Goal: Use online tool/utility: Use online tool/utility

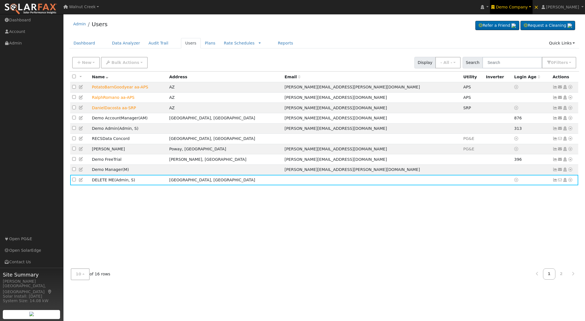
click at [527, 6] on span "Demo Company" at bounding box center [512, 7] width 32 height 5
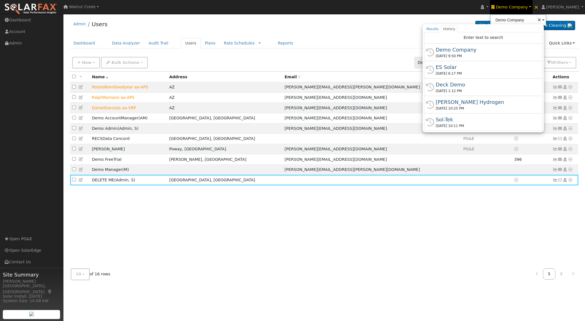
click at [474, 67] on div "ES Solar" at bounding box center [486, 67] width 100 height 8
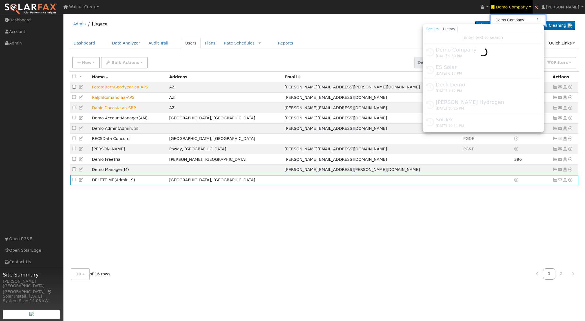
type input "ES Solar"
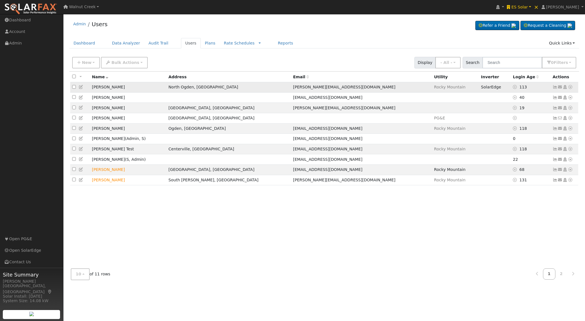
click at [571, 87] on icon at bounding box center [570, 87] width 5 height 4
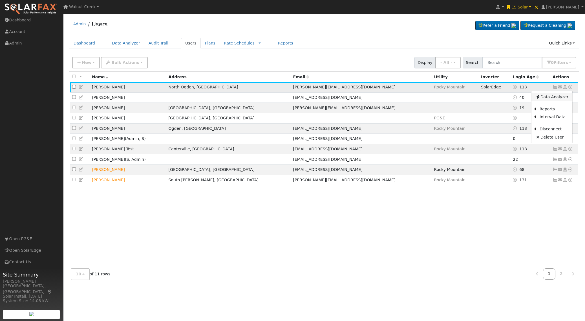
click at [568, 94] on link "Data Analyzer" at bounding box center [551, 97] width 41 height 8
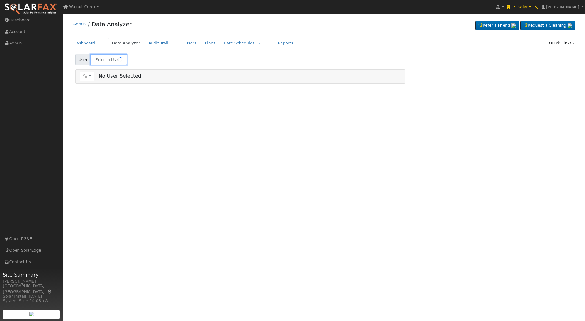
type input "[PERSON_NAME]"
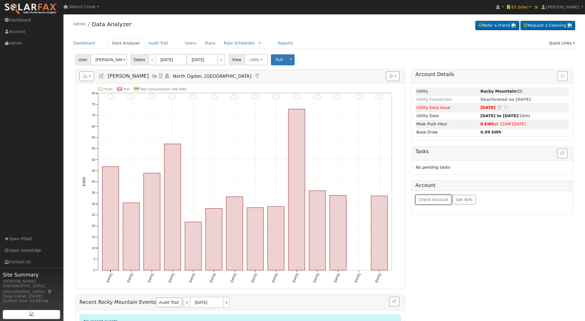
click at [436, 200] on span "Check Account" at bounding box center [434, 200] width 30 height 5
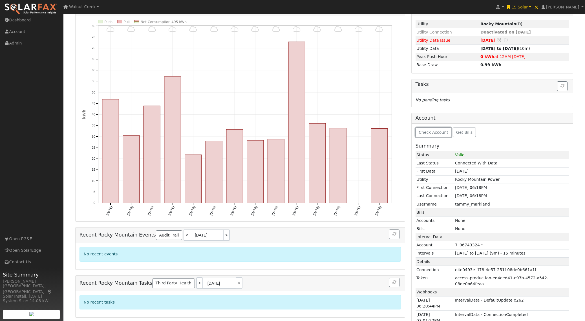
scroll to position [75, 0]
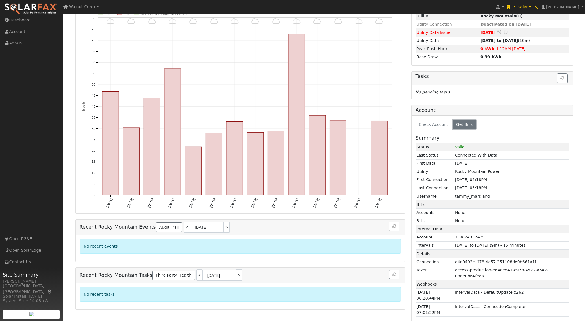
click at [467, 125] on span "Get Bills" at bounding box center [464, 124] width 16 height 5
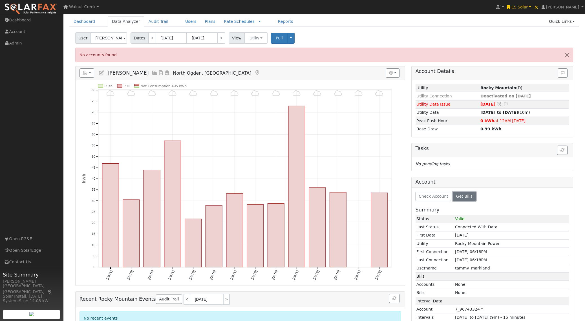
scroll to position [0, 0]
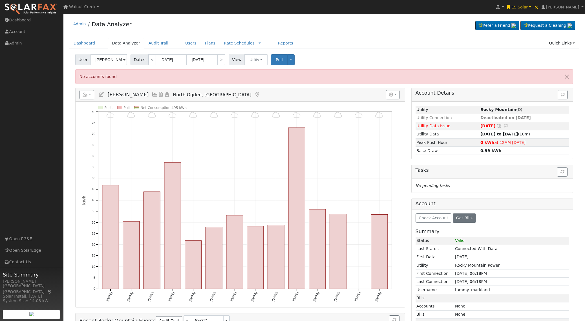
click at [152, 95] on icon at bounding box center [155, 94] width 6 height 5
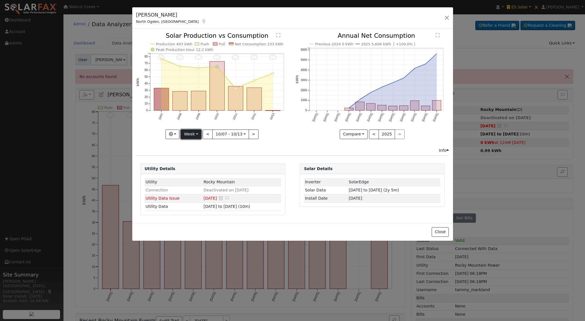
click at [196, 137] on button "Week" at bounding box center [191, 135] width 21 height 10
click at [197, 169] on link "Year" at bounding box center [200, 170] width 39 height 8
type input "2024-10-01"
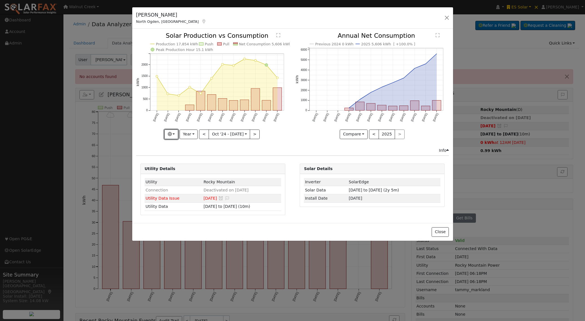
drag, startPoint x: 175, startPoint y: 133, endPoint x: 174, endPoint y: 113, distance: 19.7
click at [175, 133] on button "button" at bounding box center [171, 135] width 14 height 10
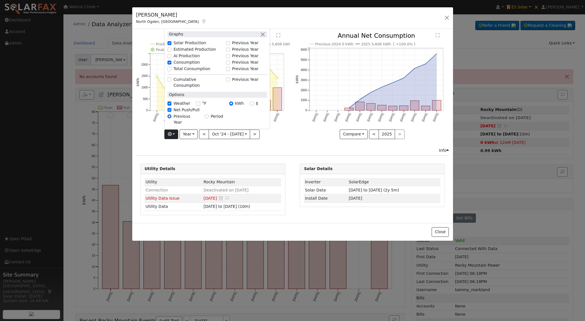
click at [177, 46] on label "Solar Production" at bounding box center [189, 43] width 32 height 6
click at [171, 45] on input "Solar Production" at bounding box center [169, 43] width 4 height 4
checkbox input "false"
click at [207, 147] on div "Push Pull Net Consumption 5,606 kWh Peak Push Hour 0 kWh Oct '24 Nov '24 Dec '2…" at bounding box center [212, 90] width 159 height 115
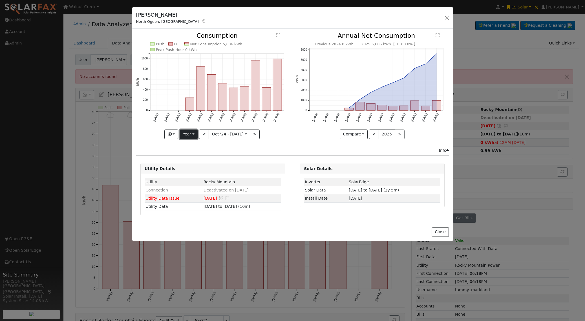
click at [195, 136] on button "Year" at bounding box center [189, 135] width 18 height 10
click at [197, 178] on link "Custom" at bounding box center [199, 178] width 39 height 8
click at [260, 136] on button "month" at bounding box center [263, 135] width 22 height 10
click at [261, 152] on link "Day" at bounding box center [271, 154] width 39 height 8
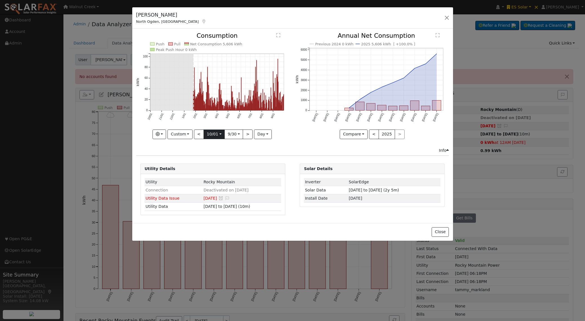
click at [217, 136] on input "2024-10-01" at bounding box center [214, 134] width 21 height 9
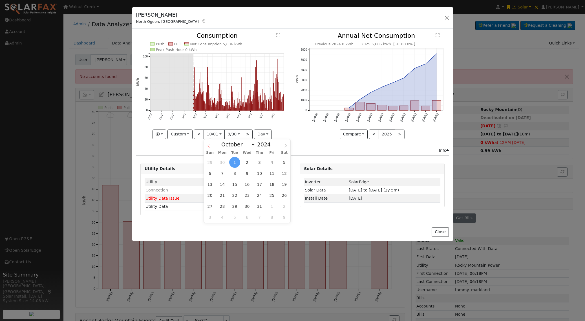
click at [207, 146] on icon at bounding box center [209, 146] width 4 height 4
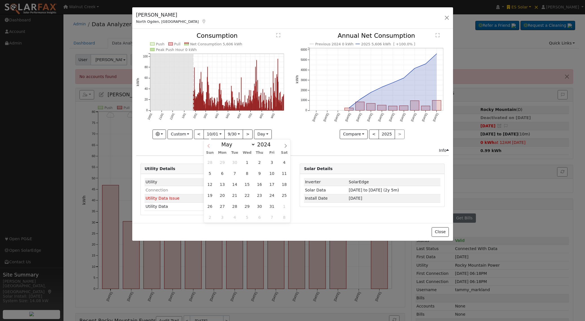
click at [207, 146] on icon at bounding box center [209, 146] width 4 height 4
select select "1"
click at [261, 164] on span "1" at bounding box center [259, 162] width 11 height 11
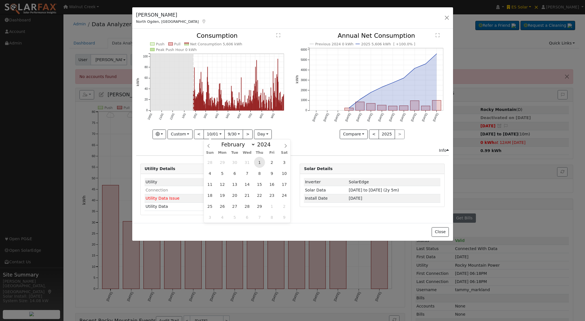
type input "2024-02-01"
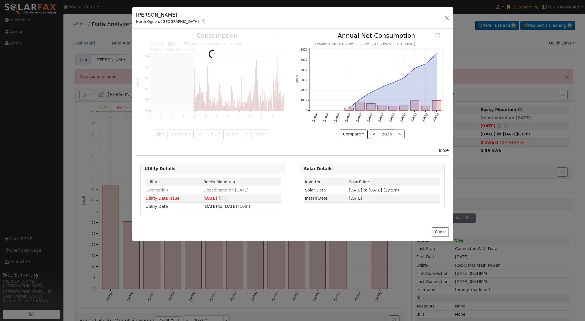
scroll to position [0, 5]
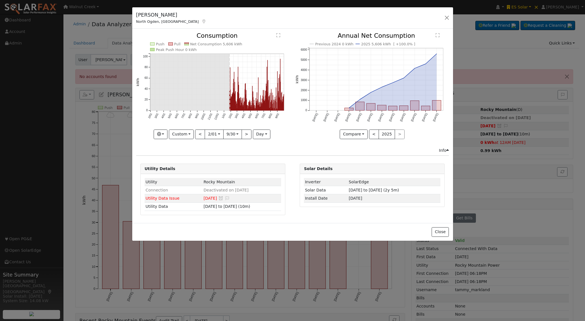
click at [216, 139] on div "Push Pull Net Consumption 5,606 kWh Peak Push Hour 0 kWh 2/01 3/01 4/01 5/01 6/…" at bounding box center [212, 90] width 159 height 115
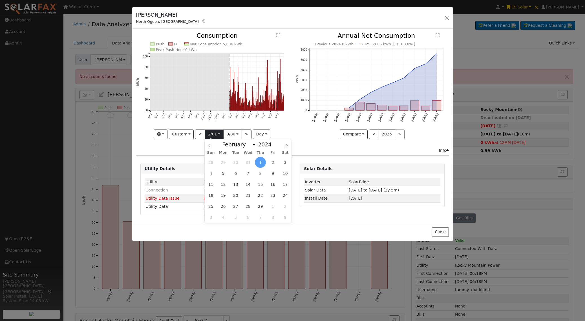
click at [216, 135] on input "2024-02-01" at bounding box center [214, 134] width 18 height 9
click at [287, 145] on icon at bounding box center [287, 146] width 2 height 4
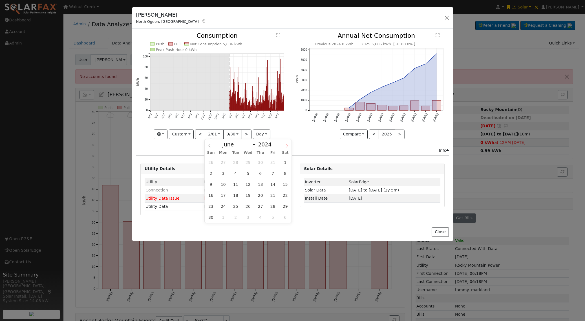
click at [287, 145] on icon at bounding box center [287, 146] width 2 height 4
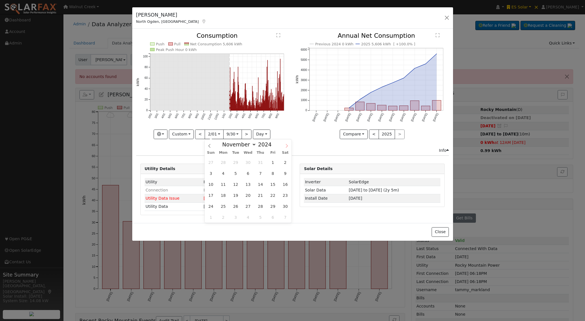
click at [287, 145] on icon at bounding box center [287, 146] width 2 height 4
select select "11"
click at [287, 145] on icon at bounding box center [287, 146] width 2 height 4
type input "2025"
click at [287, 145] on icon at bounding box center [287, 146] width 2 height 4
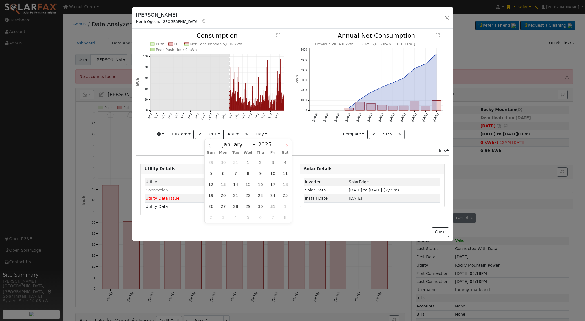
select select "1"
click at [282, 162] on span "1" at bounding box center [285, 162] width 11 height 11
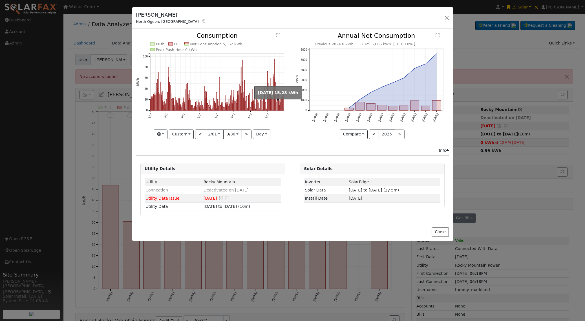
click at [276, 105] on rect "onclick=""" at bounding box center [276, 106] width 1 height 8
type input "2025-09-17"
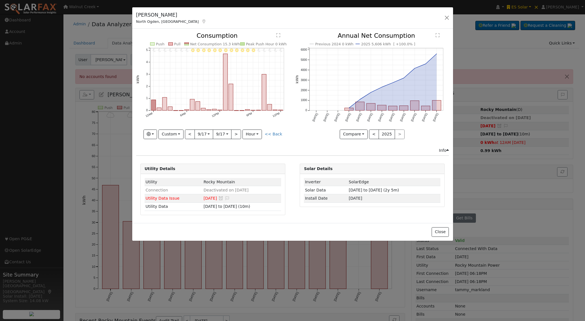
click at [187, 135] on div "< 9/17 2025-09-17 9/17 2025-09-17 >" at bounding box center [213, 135] width 56 height 10
click at [188, 134] on button "<" at bounding box center [190, 135] width 10 height 10
type input "2025-09-16"
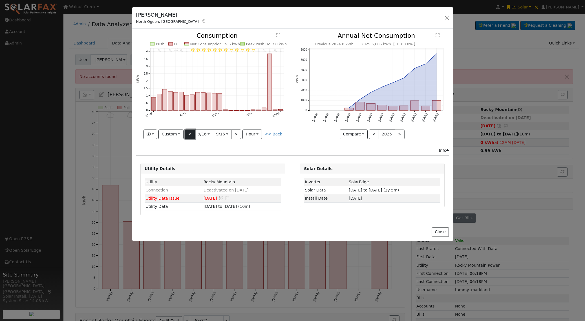
click at [191, 133] on button "<" at bounding box center [190, 135] width 10 height 10
type input "2025-09-15"
click at [191, 133] on button "<" at bounding box center [190, 135] width 10 height 10
type input "2025-09-14"
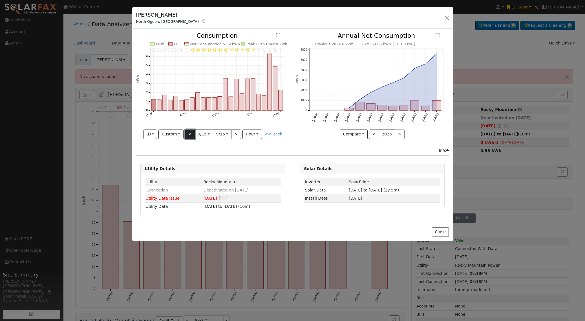
type input "2025-09-14"
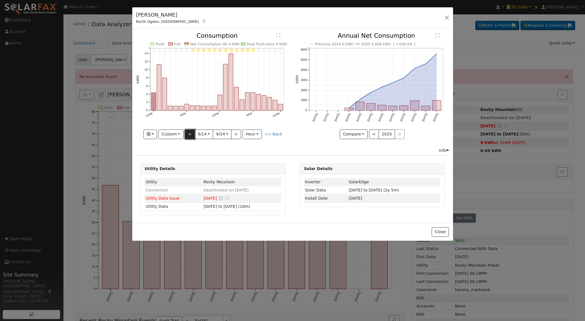
click at [191, 133] on button "<" at bounding box center [190, 135] width 10 height 10
type input "2025-09-13"
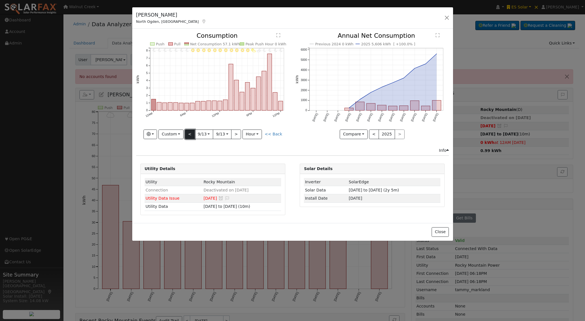
click at [191, 133] on button "<" at bounding box center [190, 135] width 10 height 10
type input "2025-09-12"
click at [191, 133] on button "<" at bounding box center [190, 135] width 10 height 10
type input "2025-09-11"
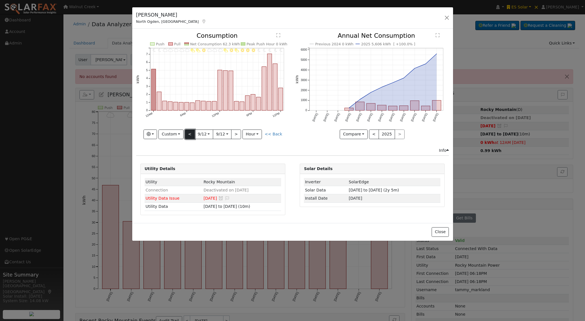
type input "2025-09-11"
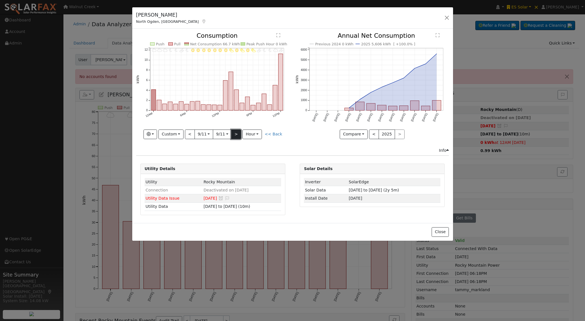
click at [236, 134] on button ">" at bounding box center [236, 135] width 10 height 10
type input "2025-09-12"
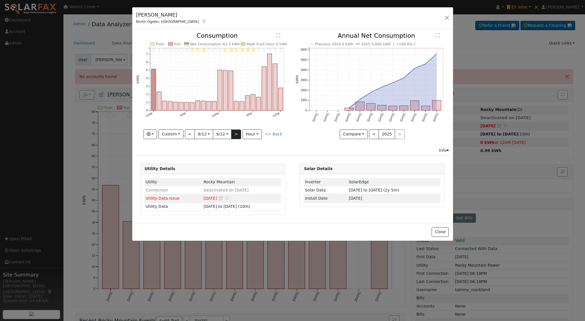
click at [236, 134] on div at bounding box center [212, 86] width 153 height 106
click at [236, 134] on button ">" at bounding box center [236, 135] width 10 height 10
type input "2025-09-13"
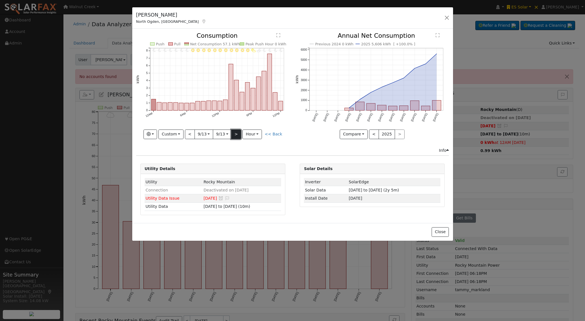
click at [236, 134] on button ">" at bounding box center [236, 135] width 10 height 10
type input "2025-09-14"
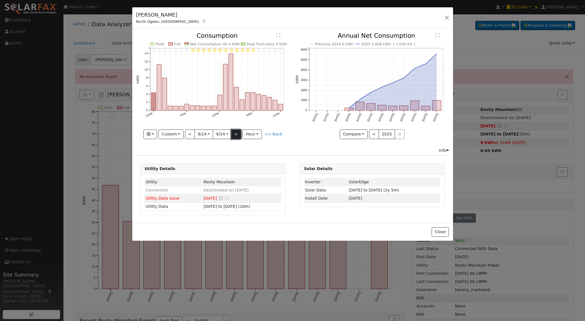
click at [236, 134] on button ">" at bounding box center [236, 135] width 10 height 10
type input "2025-09-15"
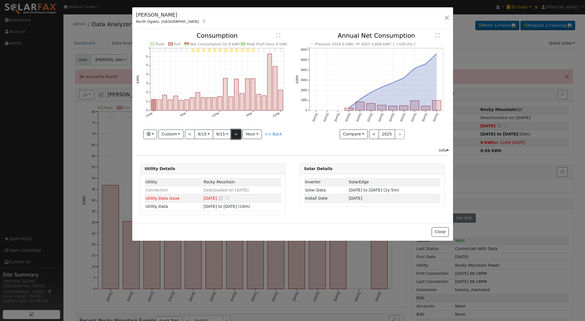
click at [236, 134] on button ">" at bounding box center [236, 135] width 10 height 10
type input "2025-09-16"
click at [236, 134] on button ">" at bounding box center [236, 135] width 10 height 10
type input "2025-09-17"
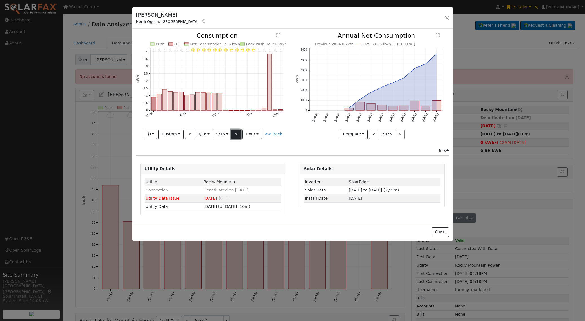
type input "2025-09-17"
click at [236, 134] on button ">" at bounding box center [236, 135] width 10 height 10
type input "2025-09-18"
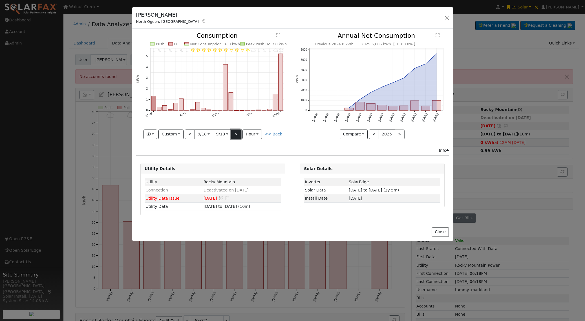
click at [236, 134] on button ">" at bounding box center [236, 135] width 10 height 10
type input "2025-09-19"
click at [236, 134] on button ">" at bounding box center [236, 135] width 10 height 10
type input "2025-09-20"
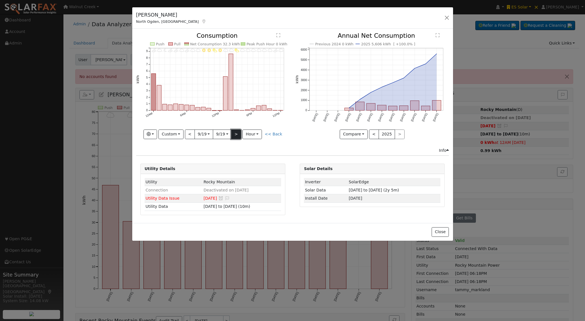
type input "2025-09-20"
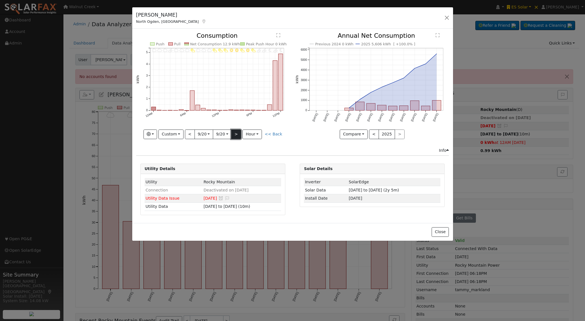
click at [236, 134] on button ">" at bounding box center [236, 135] width 10 height 10
type input "2025-09-21"
click at [236, 134] on button ">" at bounding box center [236, 135] width 10 height 10
type input "2025-09-22"
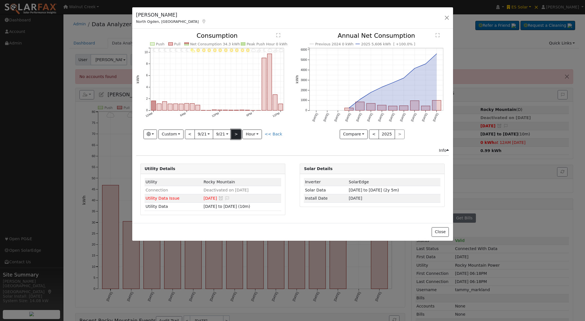
type input "2025-09-22"
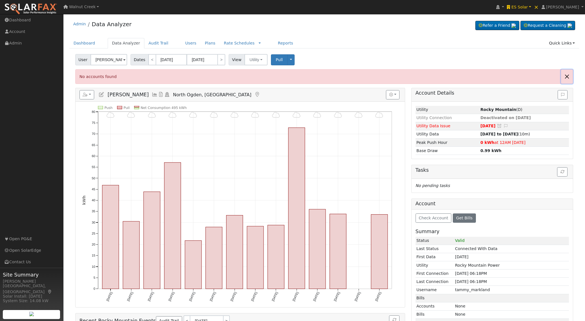
click at [565, 77] on button "Close" at bounding box center [567, 77] width 12 height 14
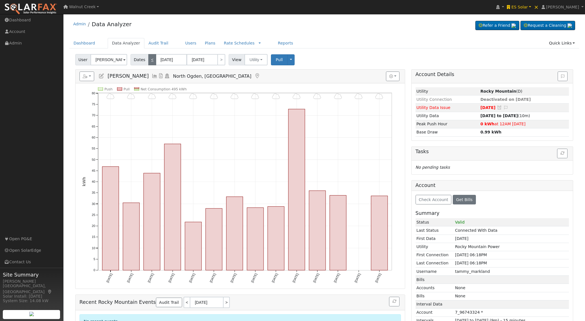
click at [151, 60] on link "<" at bounding box center [152, 59] width 8 height 11
type input "09/17/2025"
type input "09/30/2025"
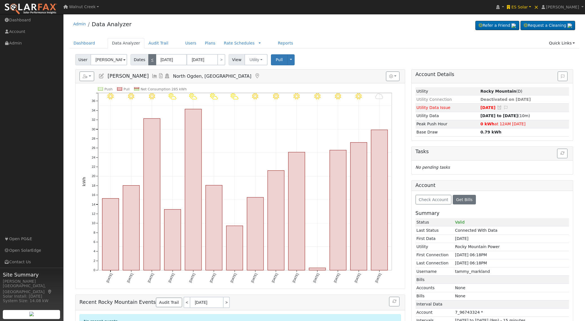
click at [151, 60] on link "<" at bounding box center [152, 59] width 8 height 11
type input "09/03/2025"
type input "09/16/2025"
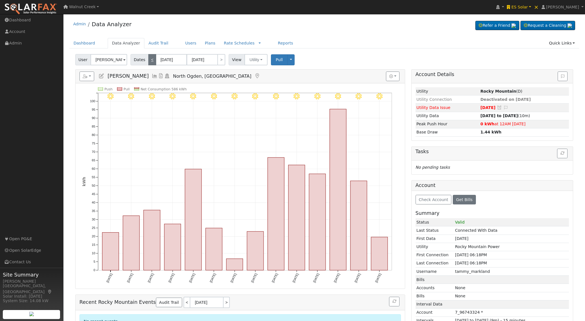
click at [151, 60] on link "<" at bounding box center [152, 59] width 8 height 11
type input "08/20/2025"
type input "09/02/2025"
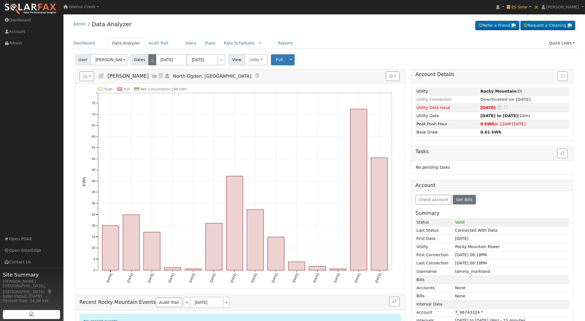
click at [151, 60] on link "<" at bounding box center [152, 59] width 8 height 11
type input "08/06/2025"
type input "08/19/2025"
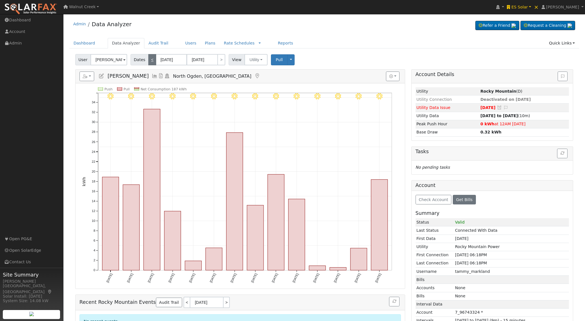
click at [151, 60] on link "<" at bounding box center [152, 59] width 8 height 11
type input "07/23/2025"
type input "08/05/2025"
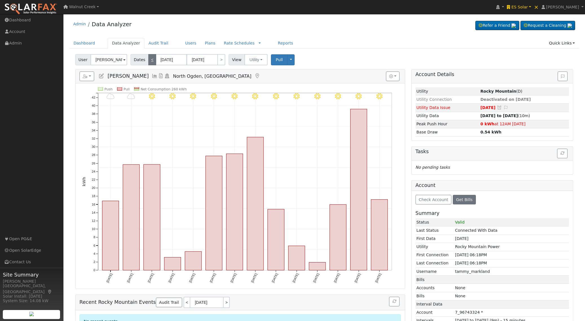
click at [151, 60] on link "<" at bounding box center [152, 59] width 8 height 11
type input "07/09/2025"
type input "07/22/2025"
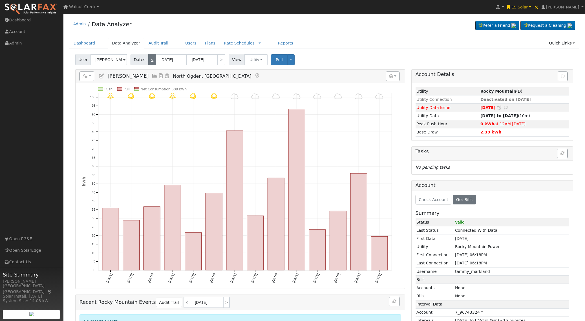
click at [151, 60] on link "<" at bounding box center [152, 59] width 8 height 11
type input "06/25/2025"
type input "07/08/2025"
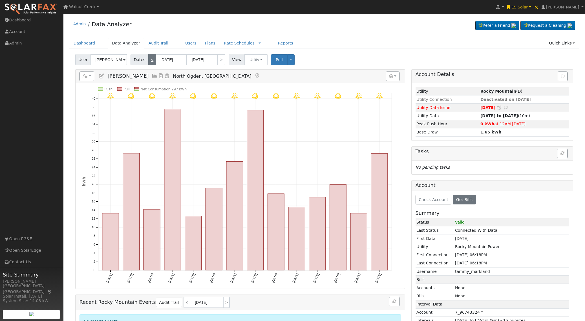
click at [151, 60] on link "<" at bounding box center [152, 59] width 8 height 11
type input "06/11/2025"
type input "06/24/2025"
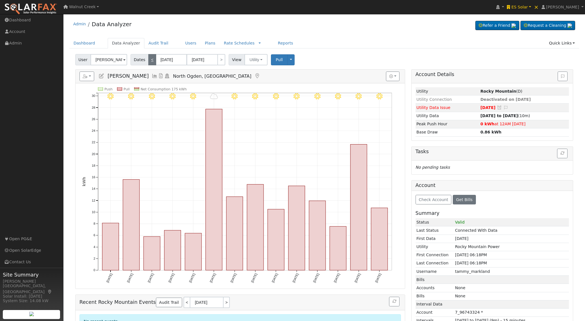
click at [151, 60] on link "<" at bounding box center [152, 59] width 8 height 11
type input "05/28/2025"
type input "06/10/2025"
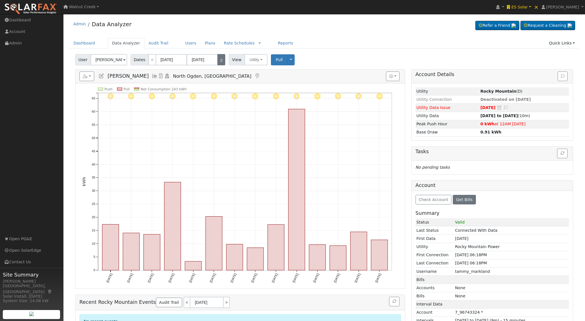
click at [217, 61] on link ">" at bounding box center [221, 59] width 8 height 11
type input "06/11/2025"
type input "06/24/2025"
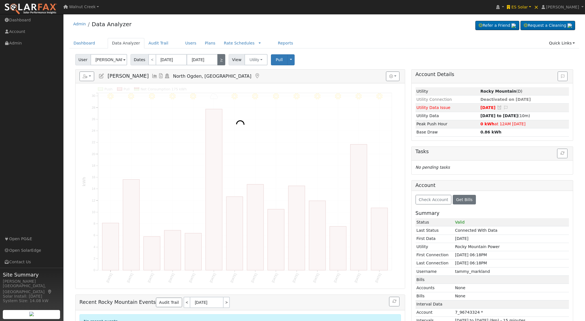
click at [217, 61] on link ">" at bounding box center [221, 59] width 8 height 11
type input "06/25/2025"
type input "07/08/2025"
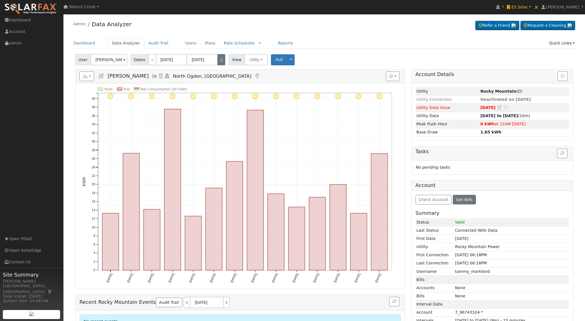
click at [217, 61] on link ">" at bounding box center [221, 59] width 8 height 11
type input "07/09/2025"
type input "07/22/2025"
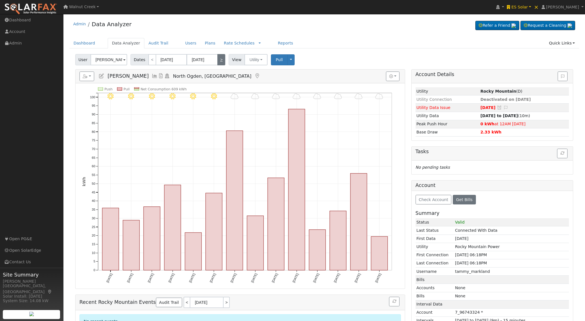
click at [217, 61] on link ">" at bounding box center [221, 59] width 8 height 11
type input "07/23/2025"
type input "08/05/2025"
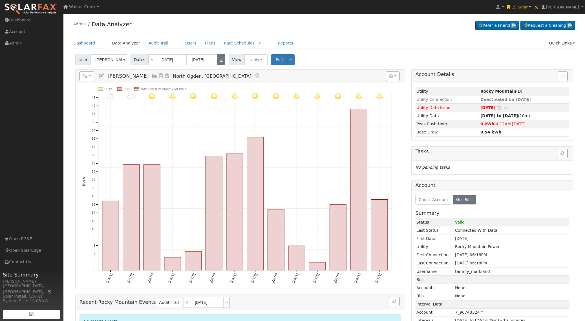
click at [217, 61] on link ">" at bounding box center [221, 59] width 8 height 11
type input "08/06/2025"
type input "08/19/2025"
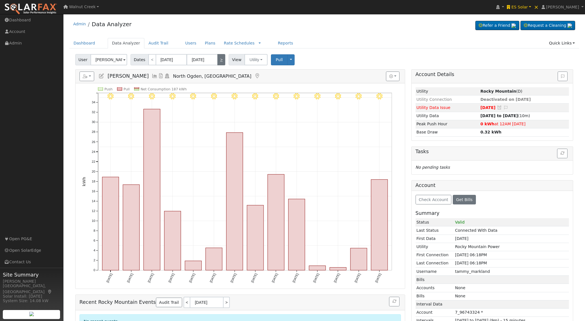
click at [217, 61] on link ">" at bounding box center [221, 59] width 8 height 11
type input "08/20/2025"
type input "09/02/2025"
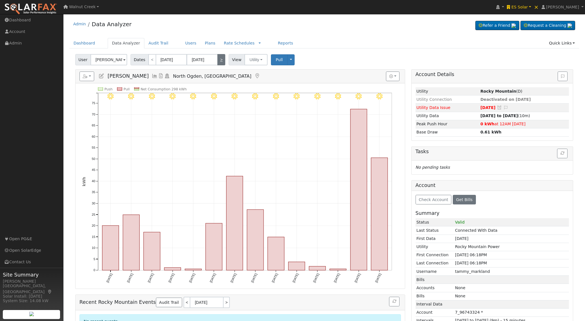
click at [217, 61] on link ">" at bounding box center [221, 59] width 8 height 11
type input "09/03/2025"
type input "09/16/2025"
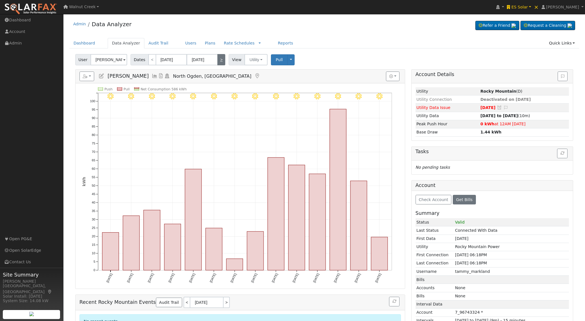
click at [217, 61] on link ">" at bounding box center [221, 59] width 8 height 11
type input "09/17/2025"
type input "09/30/2025"
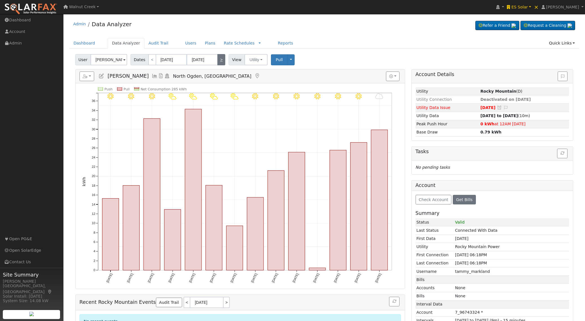
click at [217, 61] on link ">" at bounding box center [221, 59] width 8 height 11
type input "10/01/2025"
type input "10/14/2025"
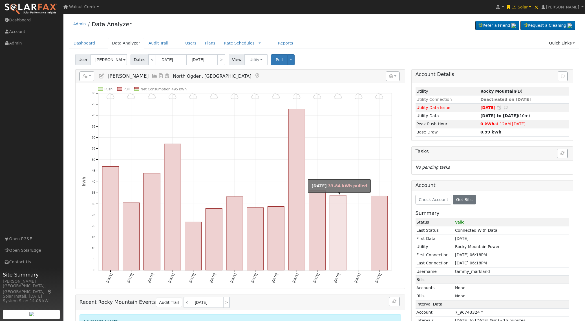
click at [334, 204] on rect "onclick=""" at bounding box center [338, 233] width 17 height 75
type input "10/12/2025"
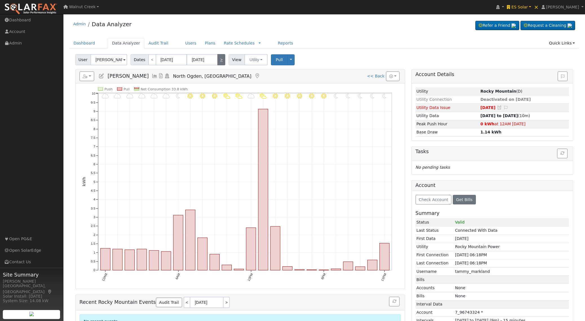
click at [222, 60] on link ">" at bounding box center [221, 59] width 8 height 11
type input "10/13/2025"
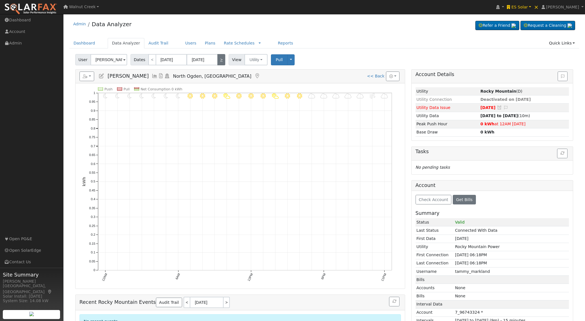
click at [222, 60] on link ">" at bounding box center [221, 59] width 8 height 11
type input "10/14/2025"
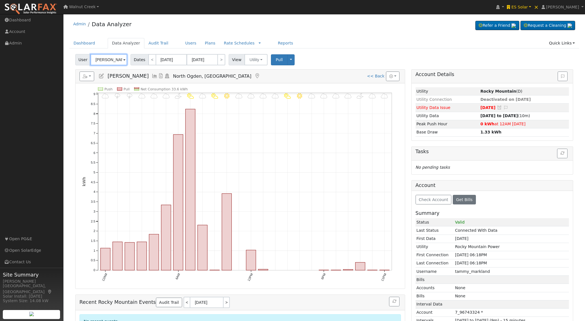
click at [121, 59] on input "[PERSON_NAME]" at bounding box center [108, 59] width 37 height 11
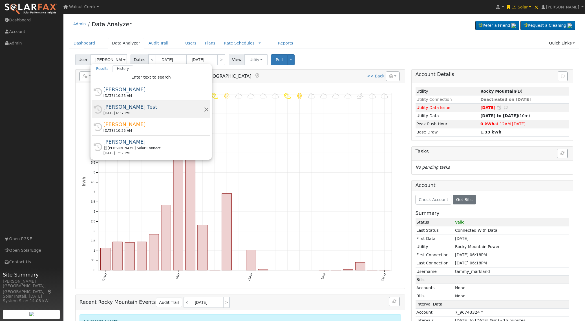
click at [151, 113] on div "10/14/2025 6:37 PM" at bounding box center [153, 113] width 100 height 5
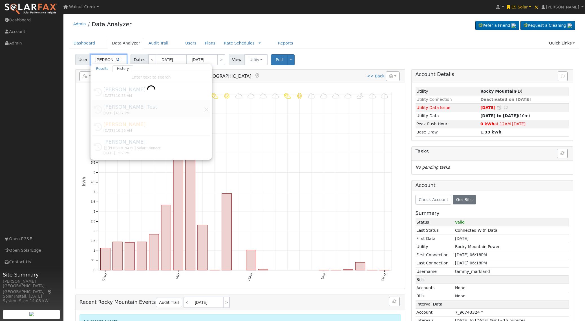
type input "[PERSON_NAME] Test"
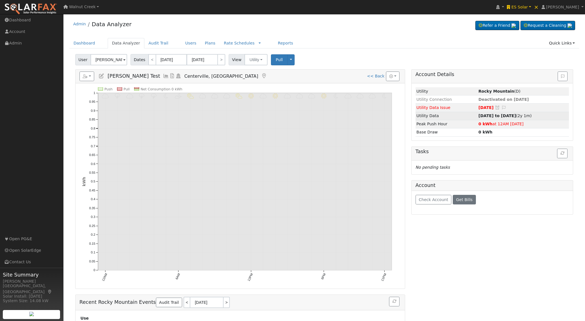
click at [492, 116] on strong "10/15/23 to 10/12/25" at bounding box center [496, 116] width 37 height 5
type input "10/15/2023"
type input "10/12/2025"
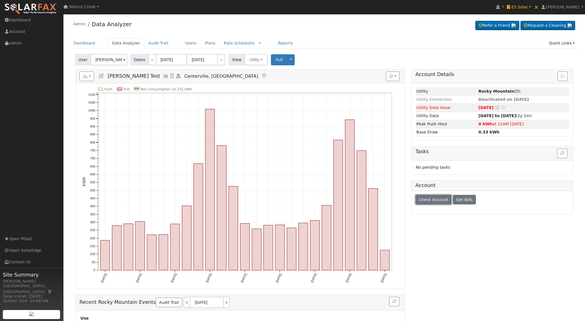
click at [441, 199] on span "Check Account" at bounding box center [434, 200] width 30 height 5
click at [168, 75] on icon at bounding box center [166, 76] width 6 height 5
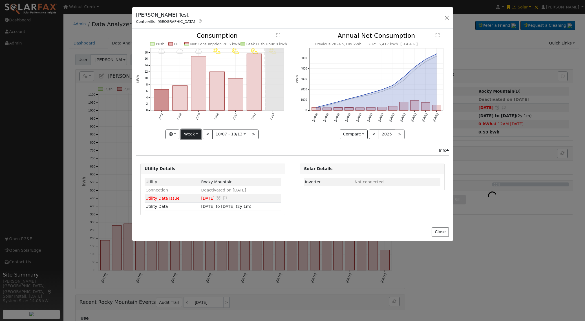
click at [191, 136] on button "Week" at bounding box center [191, 135] width 21 height 10
click at [197, 171] on link "Year" at bounding box center [200, 170] width 39 height 8
type input "2024-10-01"
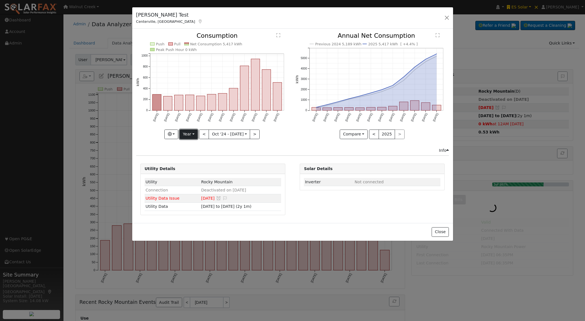
click at [189, 135] on button "Year" at bounding box center [189, 135] width 18 height 10
click at [195, 175] on link "Custom" at bounding box center [199, 178] width 39 height 8
click at [256, 132] on button "month" at bounding box center [263, 135] width 22 height 10
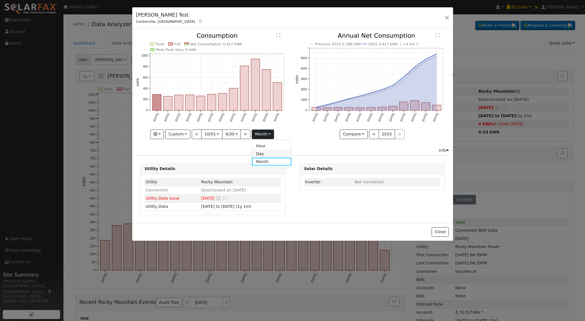
click at [260, 155] on link "Day" at bounding box center [271, 154] width 39 height 8
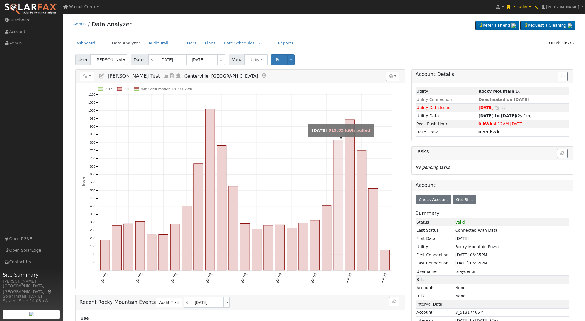
click at [334, 239] on rect "onclick=""" at bounding box center [338, 205] width 9 height 131
type input "06/01/2025"
type input "06/30/2025"
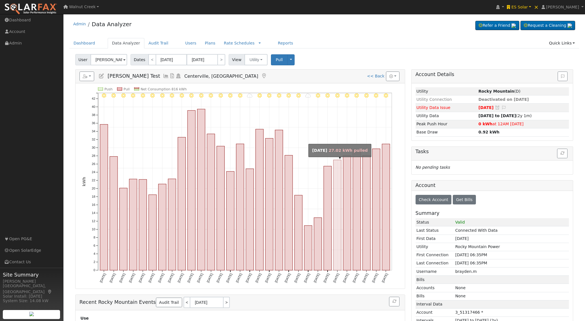
click at [334, 239] on rect "onclick=""" at bounding box center [338, 215] width 8 height 111
type input "06/25/2025"
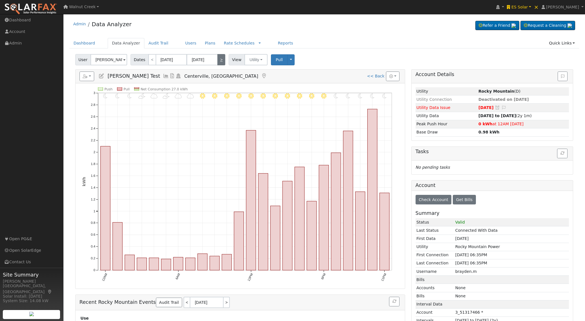
click at [223, 62] on link ">" at bounding box center [221, 59] width 8 height 11
type input "06/26/2025"
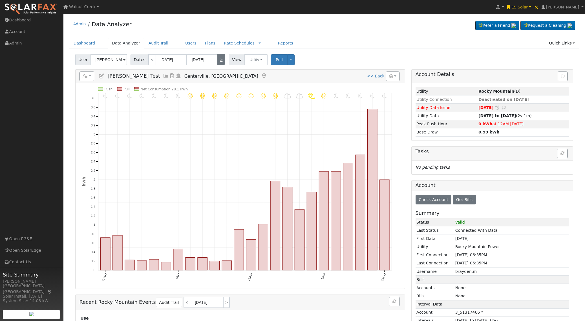
click at [223, 62] on link ">" at bounding box center [221, 59] width 8 height 11
type input "06/27/2025"
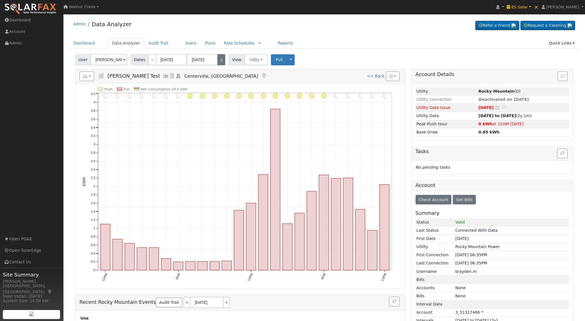
click at [223, 62] on link ">" at bounding box center [221, 59] width 8 height 11
type input "06/28/2025"
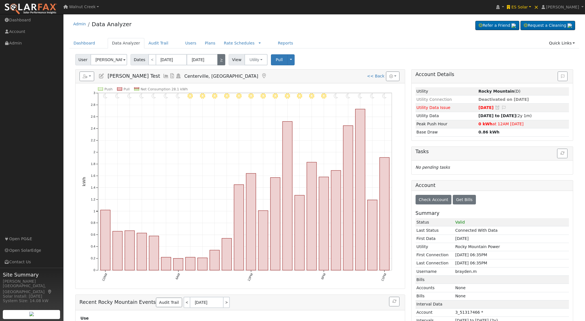
click at [223, 62] on link ">" at bounding box center [221, 59] width 8 height 11
type input "06/29/2025"
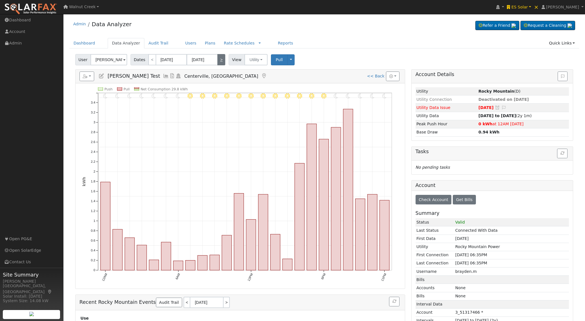
click at [223, 62] on link ">" at bounding box center [221, 59] width 8 height 11
type input "06/30/2025"
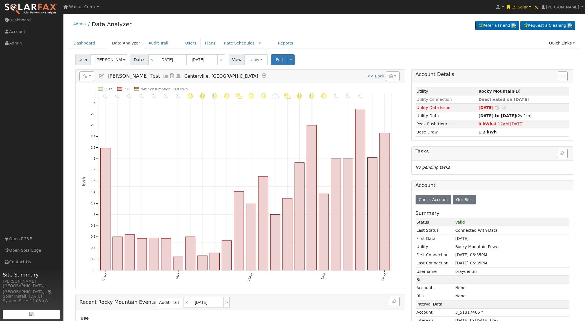
click at [181, 40] on link "Users" at bounding box center [191, 43] width 20 height 10
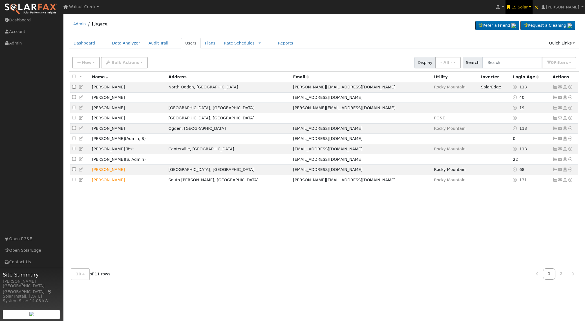
click at [528, 8] on span "ES Solar" at bounding box center [519, 7] width 16 height 5
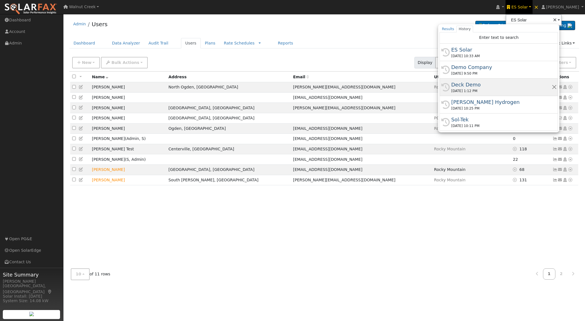
click at [489, 86] on div "Deck Demo" at bounding box center [501, 85] width 100 height 8
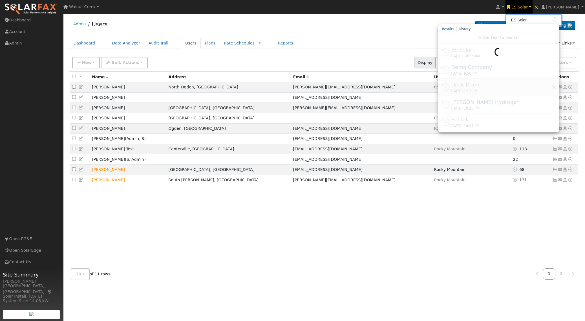
type input "Deck Demo"
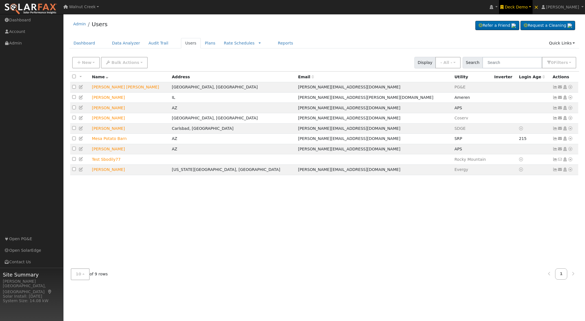
click at [533, 10] on link "Deck Demo" at bounding box center [516, 7] width 34 height 14
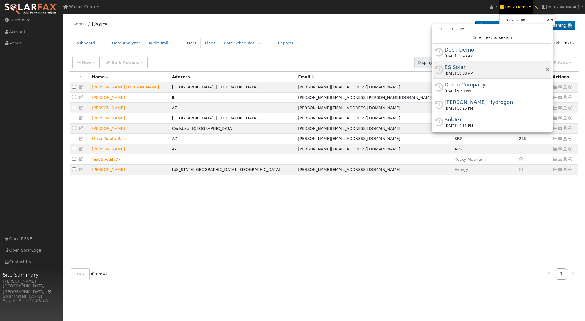
click at [497, 68] on div "ES Solar" at bounding box center [495, 67] width 100 height 8
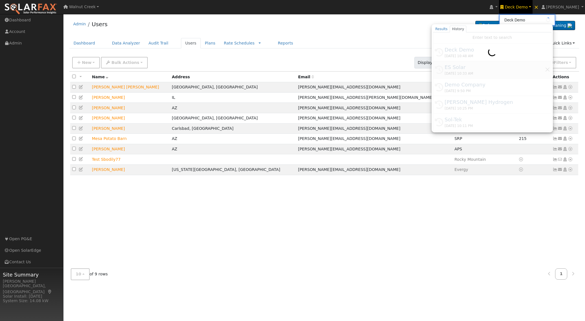
type input "ES Solar"
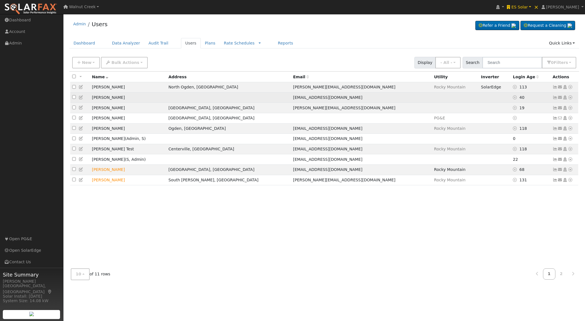
click at [80, 98] on icon at bounding box center [81, 98] width 5 height 4
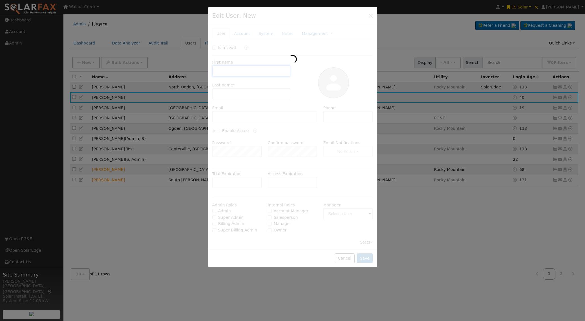
type input "[PERSON_NAME]"
type input "Bodily"
type input "[EMAIL_ADDRESS][DOMAIN_NAME]"
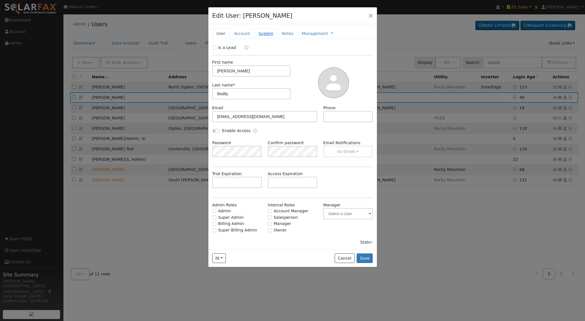
click at [271, 33] on link "System" at bounding box center [265, 33] width 23 height 10
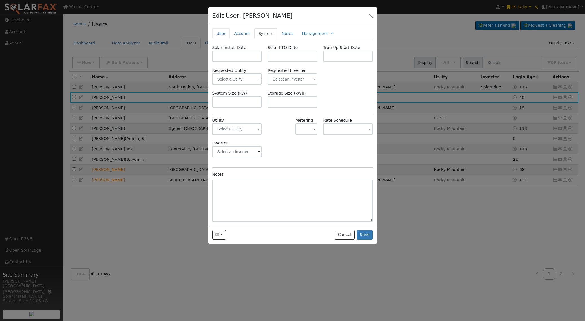
click at [218, 33] on link "User" at bounding box center [220, 33] width 17 height 10
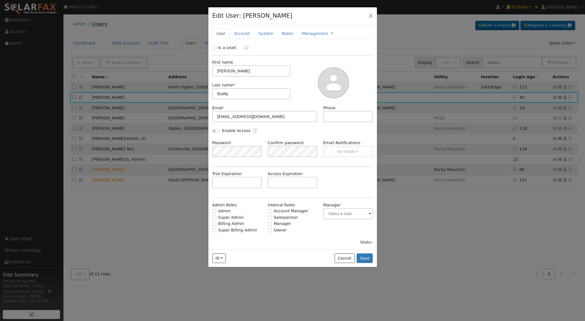
click at [366, 241] on div "Stats" at bounding box center [366, 243] width 13 height 6
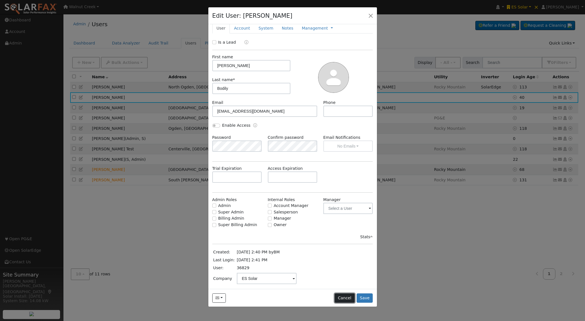
click at [339, 299] on button "Cancel" at bounding box center [345, 299] width 20 height 10
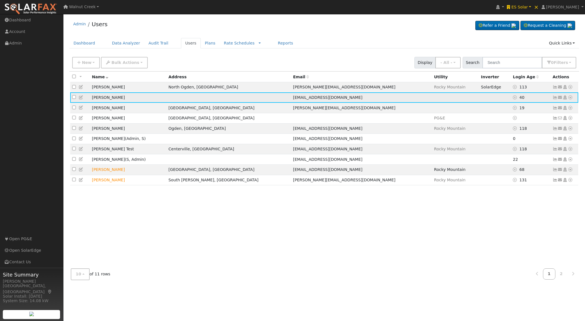
click at [83, 99] on icon at bounding box center [81, 98] width 5 height 4
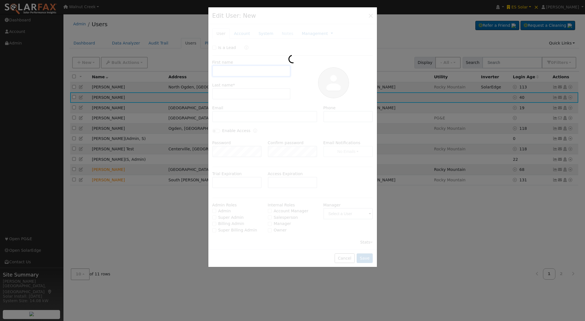
scroll to position [0, 0]
type input "Jamie"
type input "Bodily"
type input "jamieb@essolar.com"
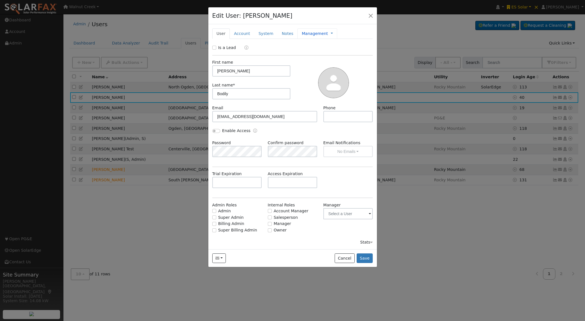
click at [312, 32] on link "Management" at bounding box center [315, 34] width 26 height 6
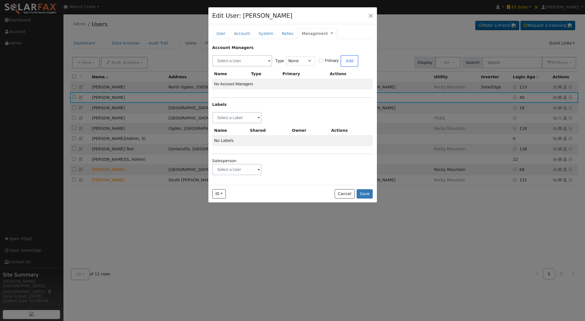
click at [331, 32] on link at bounding box center [332, 34] width 2 height 6
click at [334, 57] on link "Timeline" at bounding box center [350, 59] width 39 height 8
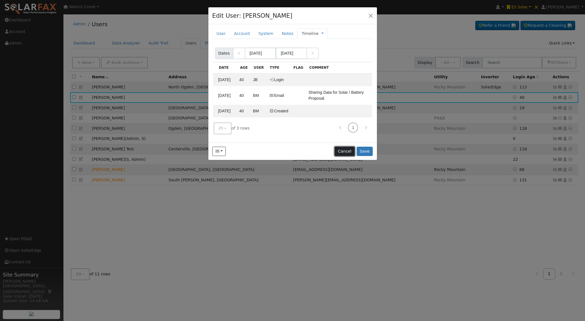
click at [347, 152] on button "Cancel" at bounding box center [345, 152] width 20 height 10
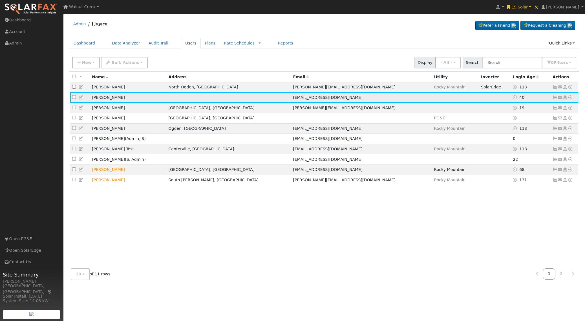
click at [569, 98] on icon at bounding box center [570, 98] width 5 height 4
click at [558, 109] on link "Data Analyzer" at bounding box center [551, 107] width 41 height 8
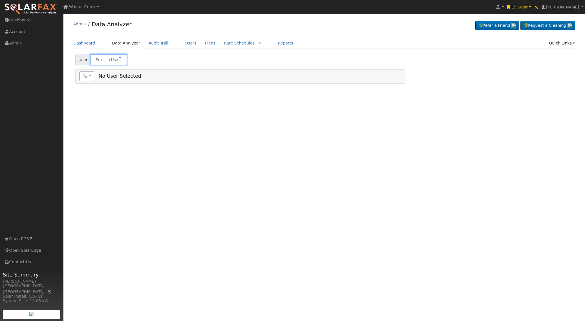
type input "[PERSON_NAME]"
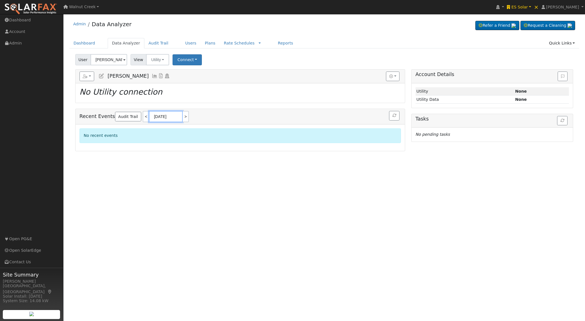
click at [160, 118] on body "installed [GEOGRAPHIC_DATA] 2626 [STREET_ADDRESS] [US_STATE] [STREET_ADDRESS][G…" at bounding box center [292, 167] width 585 height 307
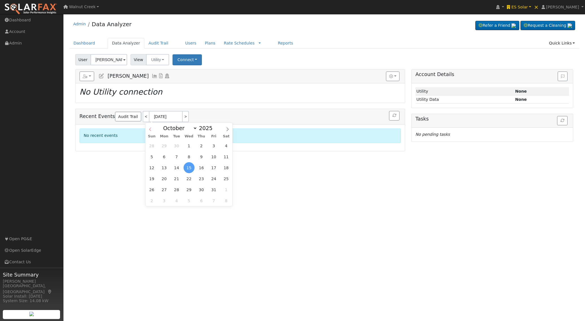
click at [149, 132] on span at bounding box center [150, 128] width 10 height 10
select select "8"
click at [209, 146] on span "5" at bounding box center [213, 145] width 11 height 11
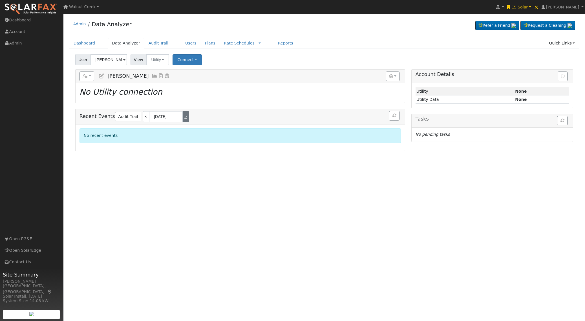
click at [184, 118] on link ">" at bounding box center [186, 116] width 6 height 11
click at [132, 73] on span "[PERSON_NAME]" at bounding box center [127, 76] width 41 height 6
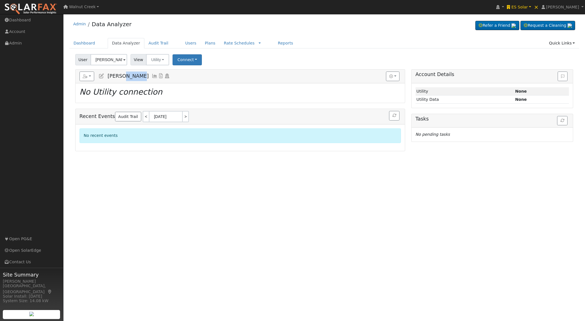
copy span "Bodily"
click at [183, 116] on link ">" at bounding box center [186, 116] width 6 height 11
type input "09/11/2025"
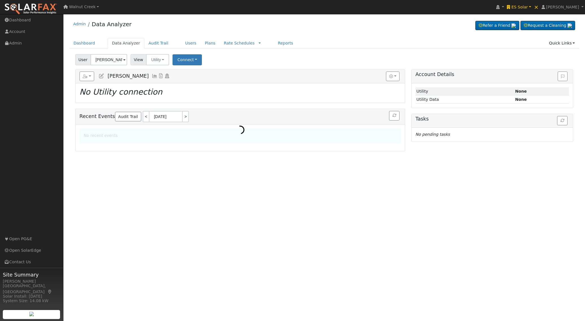
click at [99, 76] on icon at bounding box center [101, 76] width 6 height 5
type input "Jamie"
type input "Bodily"
type input "jamieb@essolar.com"
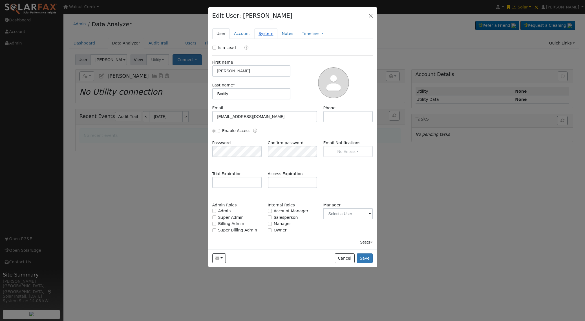
click at [256, 32] on link "System" at bounding box center [265, 33] width 23 height 10
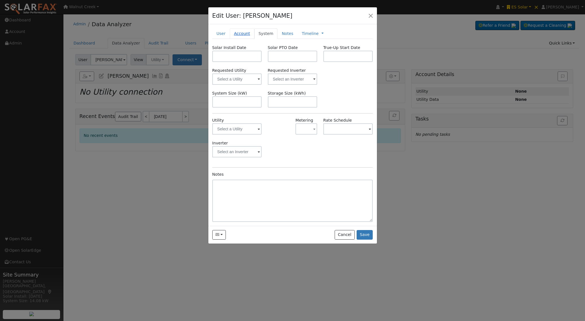
click at [242, 37] on link "Account" at bounding box center [242, 33] width 25 height 10
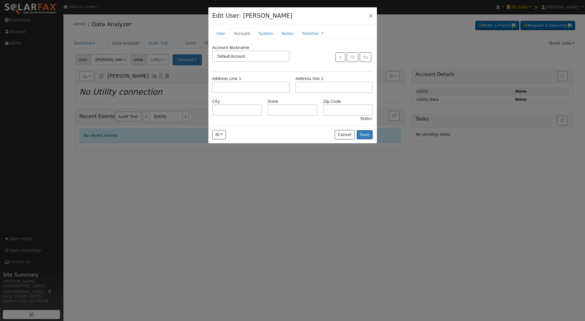
click at [363, 118] on div "Stats" at bounding box center [366, 119] width 13 height 6
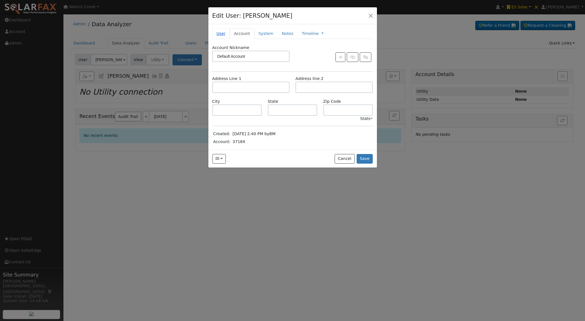
click at [220, 32] on link "User" at bounding box center [220, 33] width 17 height 10
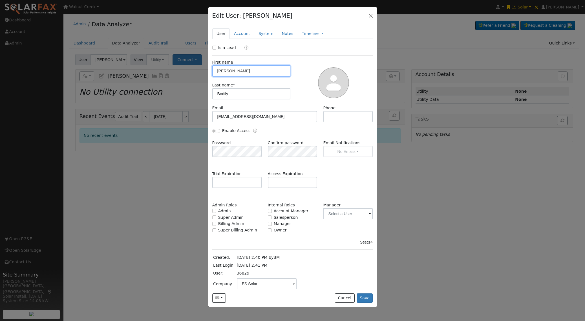
scroll to position [5, 0]
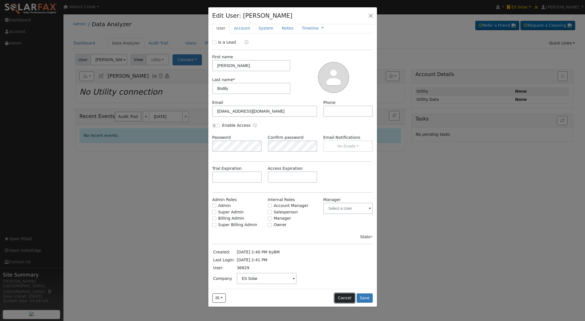
click at [339, 295] on button "Cancel" at bounding box center [345, 299] width 20 height 10
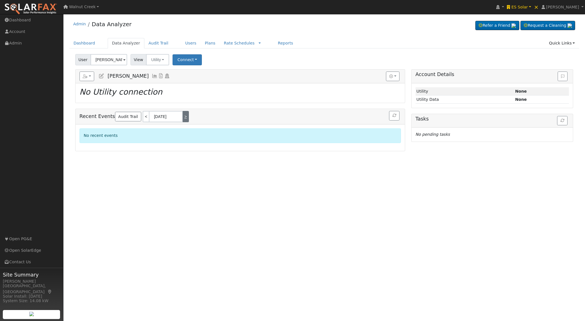
click at [183, 117] on link ">" at bounding box center [186, 116] width 6 height 11
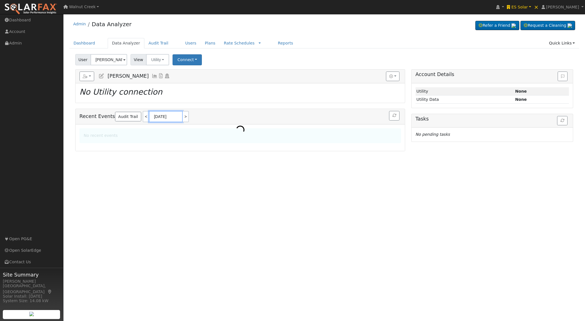
click at [166, 118] on input "09/13/2025" at bounding box center [166, 116] width 34 height 11
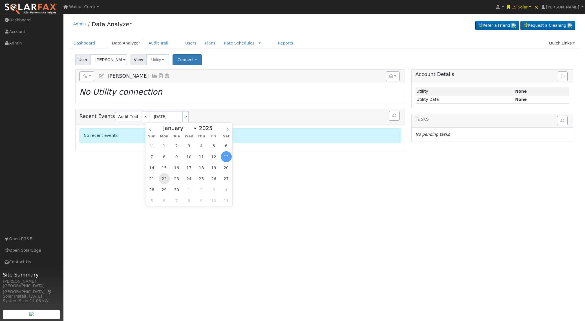
click at [167, 177] on span "22" at bounding box center [164, 178] width 11 height 11
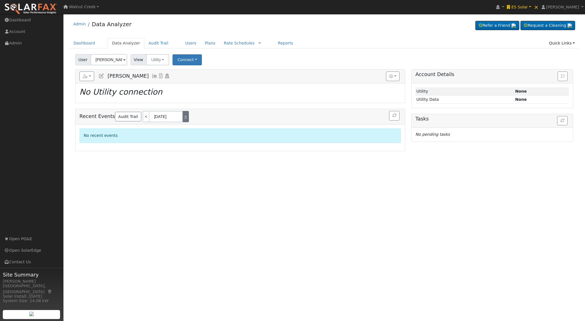
click at [184, 119] on link ">" at bounding box center [186, 116] width 6 height 11
click at [158, 117] on input "09/25/2025" at bounding box center [166, 116] width 34 height 11
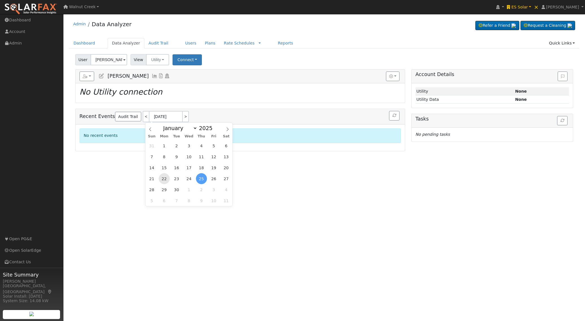
click at [165, 180] on span "22" at bounding box center [164, 178] width 11 height 11
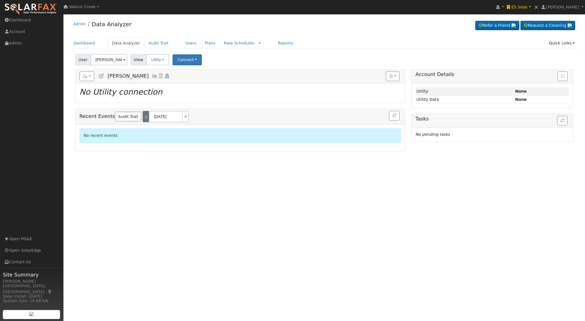
click at [143, 119] on link "<" at bounding box center [146, 116] width 6 height 11
click at [184, 119] on link ">" at bounding box center [186, 116] width 6 height 11
type input "09/23/2025"
click at [530, 9] on link "ES Solar" at bounding box center [518, 7] width 27 height 14
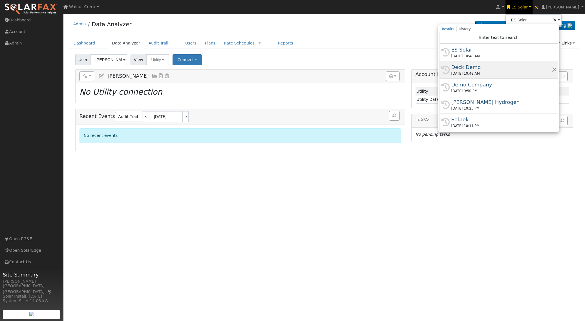
click at [515, 66] on div "Deck Demo" at bounding box center [501, 67] width 100 height 8
type input "Deck Demo"
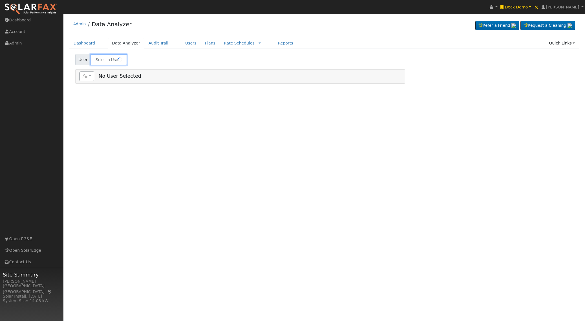
type input "[PERSON_NAME]"
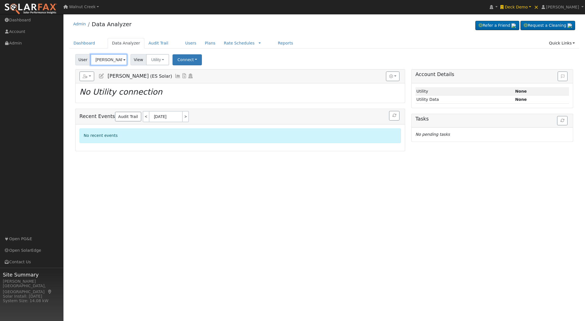
click at [113, 60] on input "[PERSON_NAME]" at bounding box center [108, 59] width 37 height 11
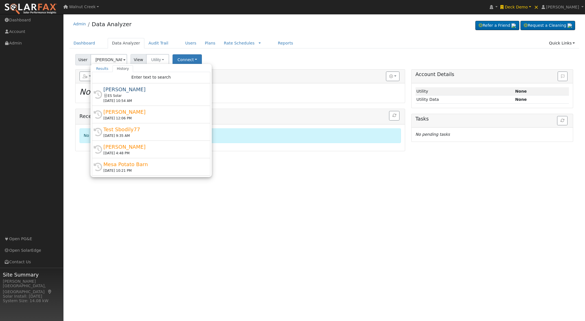
drag, startPoint x: 255, startPoint y: 77, endPoint x: 237, endPoint y: 71, distance: 19.5
click at [255, 77] on h5 "Reports Scenario Health Check Energy Audit Account Timeline User Audit Trail In…" at bounding box center [241, 77] width 322 height 10
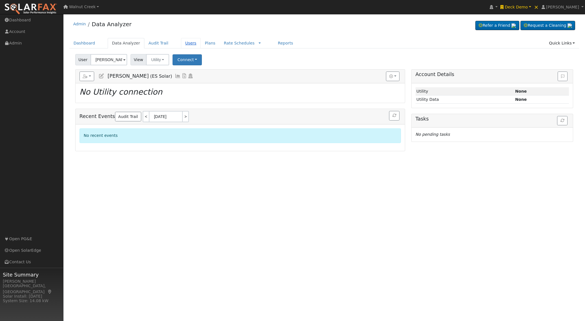
click at [182, 43] on link "Users" at bounding box center [191, 43] width 20 height 10
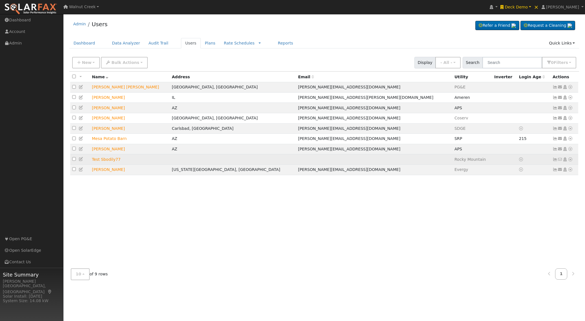
click at [571, 162] on icon at bounding box center [570, 160] width 5 height 4
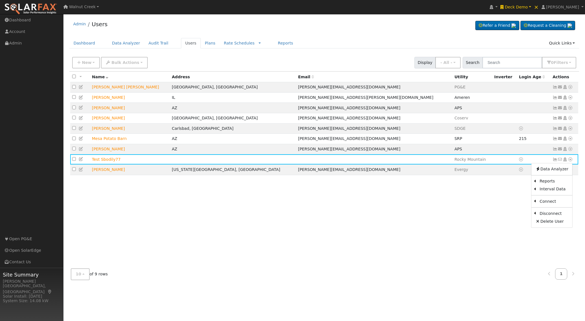
click at [563, 171] on link "Data Analyzer" at bounding box center [551, 169] width 41 height 8
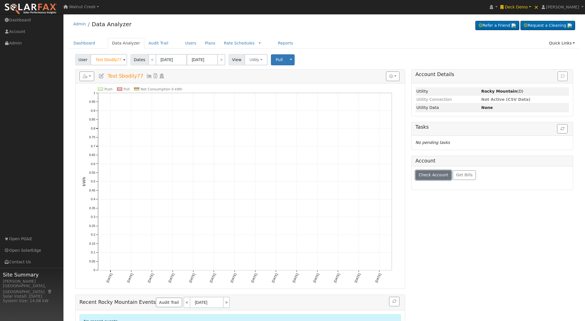
click at [428, 177] on span "Check Account" at bounding box center [434, 175] width 30 height 5
click at [449, 197] on td "Unknown connection: None" at bounding box center [505, 198] width 127 height 8
drag, startPoint x: 449, startPoint y: 197, endPoint x: 476, endPoint y: 198, distance: 26.8
click at [477, 198] on td "Unknown connection: None" at bounding box center [505, 198] width 127 height 8
copy td "Unknown connection"
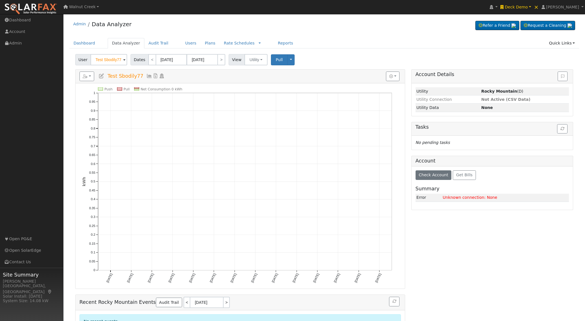
click at [102, 76] on icon at bounding box center [101, 76] width 6 height 5
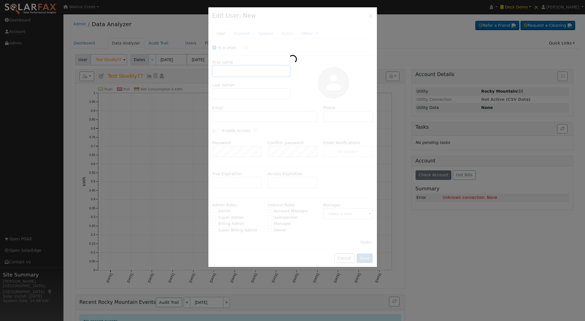
checkbox input "true"
type input "Test"
type input "Sbodily77"
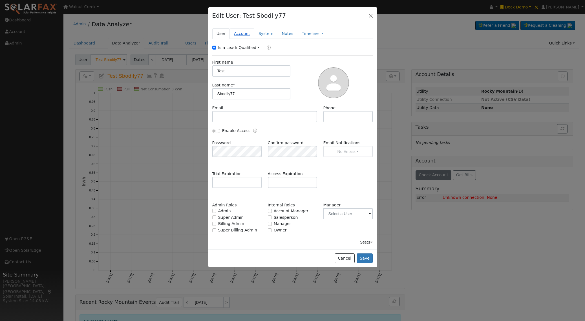
click at [249, 34] on link "Account" at bounding box center [242, 33] width 25 height 10
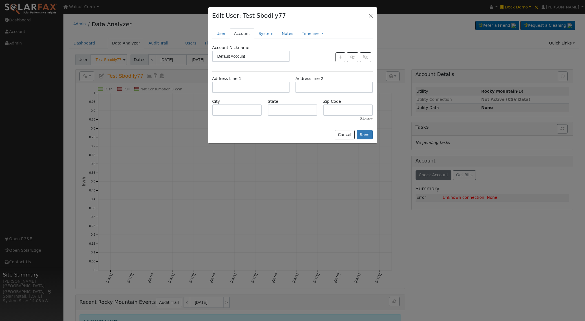
click at [364, 116] on div "Stats" at bounding box center [366, 119] width 13 height 6
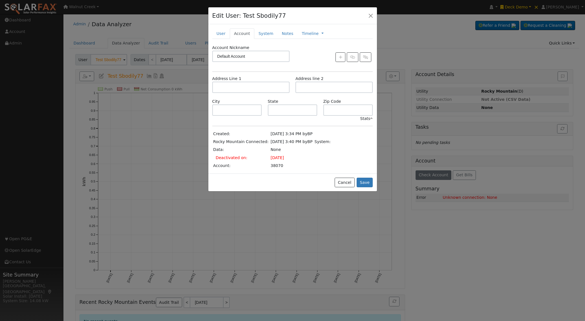
click at [275, 166] on td "38070" at bounding box center [292, 166] width 44 height 8
copy td "38070"
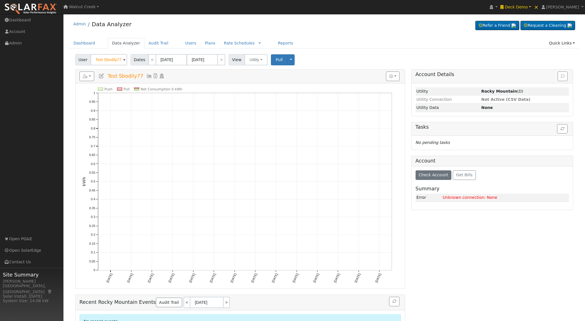
scroll to position [1, 0]
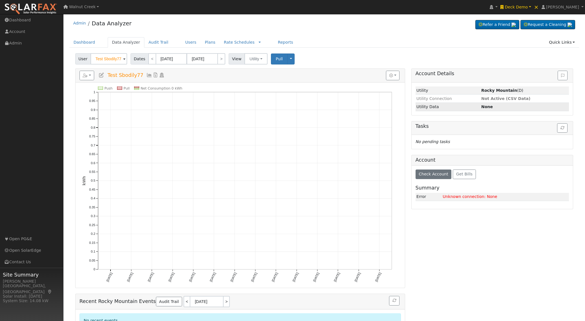
click at [487, 106] on strong "None" at bounding box center [487, 107] width 12 height 5
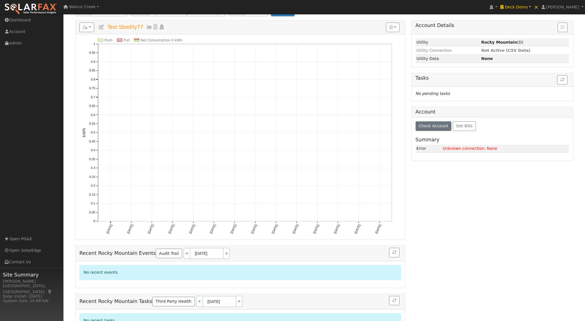
scroll to position [67, 0]
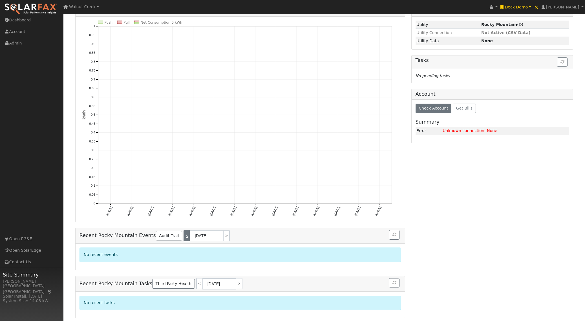
click at [184, 237] on link "<" at bounding box center [187, 235] width 6 height 11
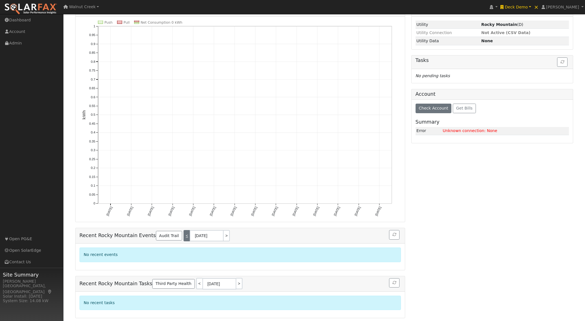
click at [184, 237] on link "<" at bounding box center [187, 235] width 6 height 11
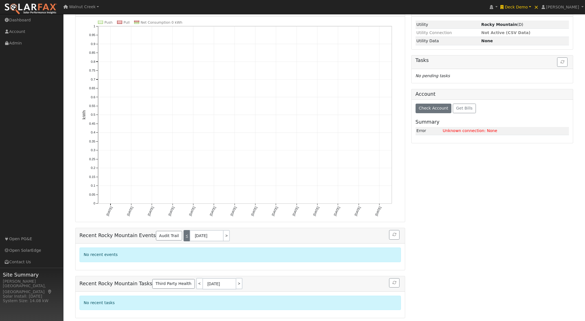
click at [184, 237] on link "<" at bounding box center [187, 235] width 6 height 11
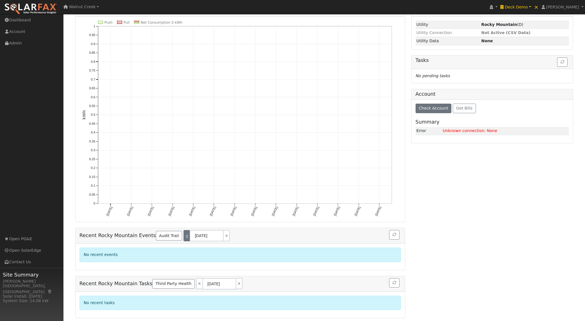
click at [184, 237] on link "<" at bounding box center [187, 235] width 6 height 11
click at [184, 240] on link "<" at bounding box center [187, 235] width 6 height 11
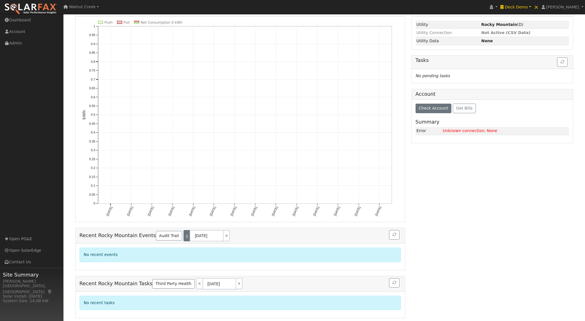
click at [184, 240] on link "<" at bounding box center [187, 235] width 6 height 11
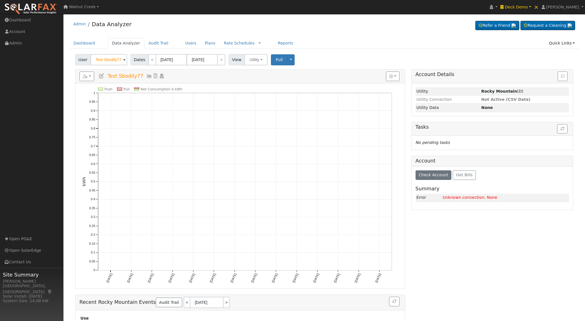
scroll to position [69, 0]
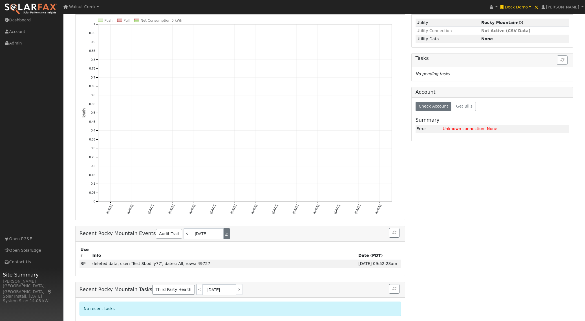
click at [224, 234] on link ">" at bounding box center [227, 233] width 6 height 11
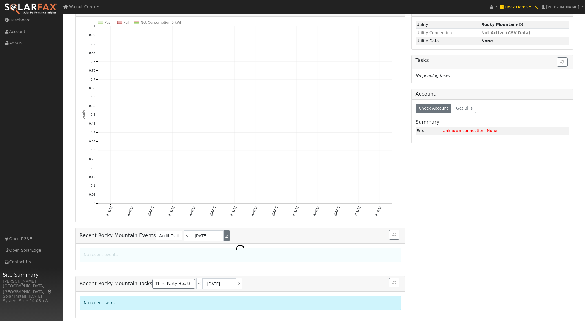
scroll to position [67, 0]
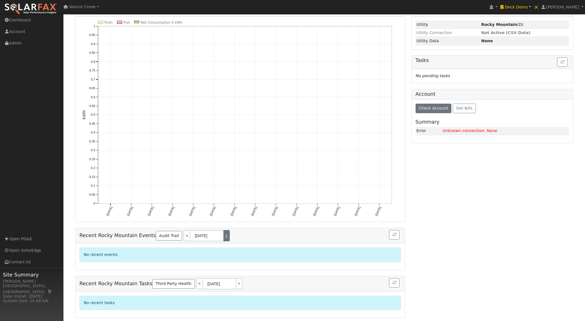
click at [224, 234] on link ">" at bounding box center [227, 235] width 6 height 11
click at [184, 238] on link "<" at bounding box center [187, 235] width 6 height 11
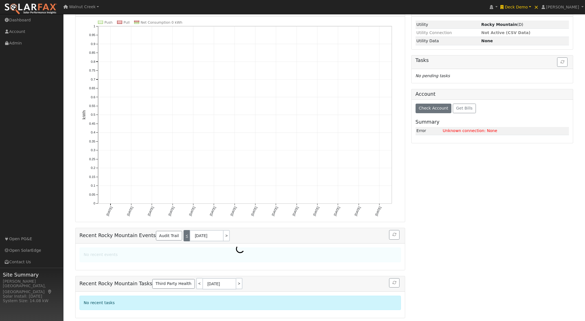
click at [184, 238] on link "<" at bounding box center [187, 235] width 6 height 11
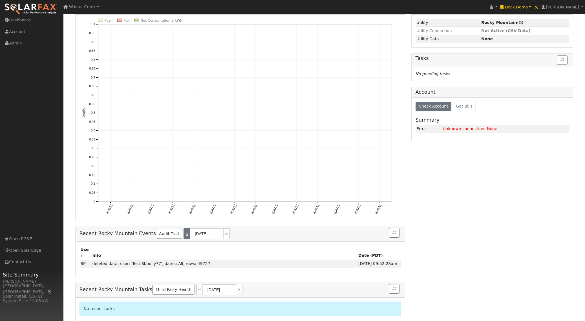
click at [184, 238] on link "<" at bounding box center [187, 233] width 6 height 11
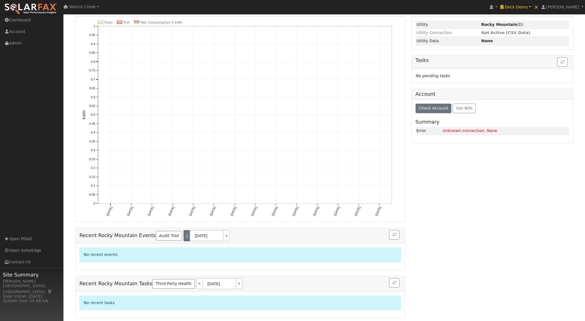
scroll to position [67, 0]
click at [184, 238] on link "<" at bounding box center [187, 235] width 6 height 11
type input "09/19/2025"
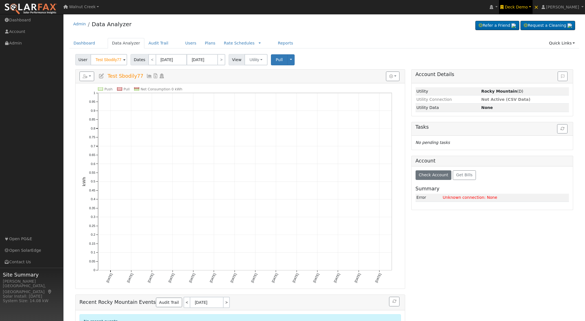
click at [525, 8] on span "Deck Demo" at bounding box center [516, 7] width 23 height 5
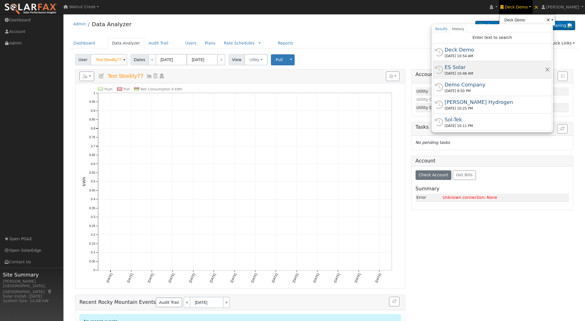
click at [509, 65] on div "ES Solar" at bounding box center [495, 67] width 100 height 8
type input "ES Solar"
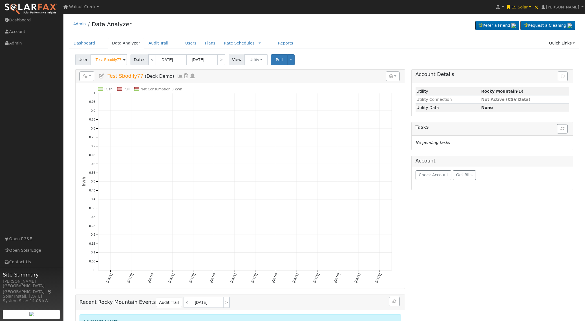
click at [127, 43] on link "Data Analyzer" at bounding box center [126, 43] width 37 height 10
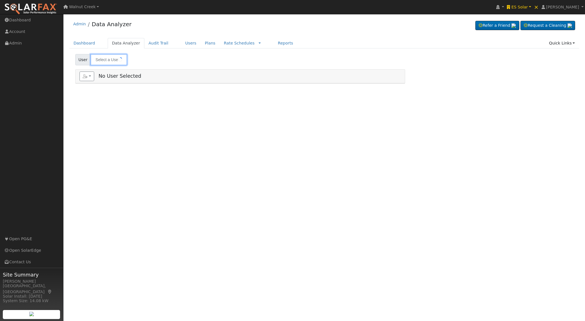
type input "Test Sbodily77"
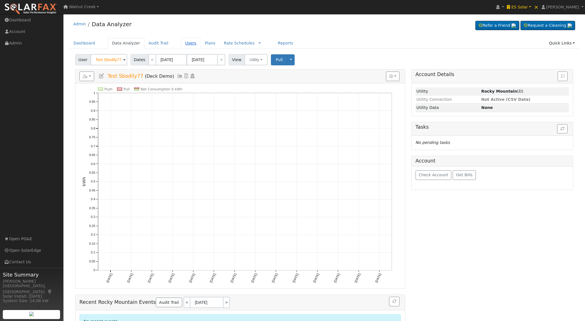
click at [190, 43] on link "Users" at bounding box center [191, 43] width 20 height 10
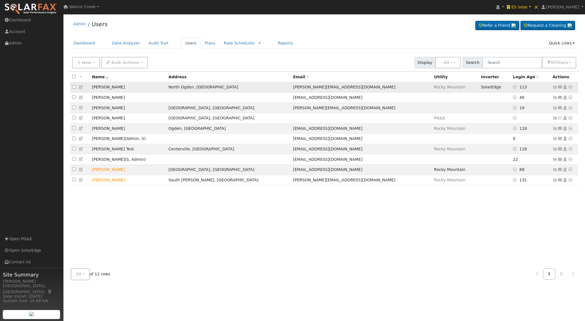
click at [572, 87] on icon at bounding box center [570, 87] width 5 height 4
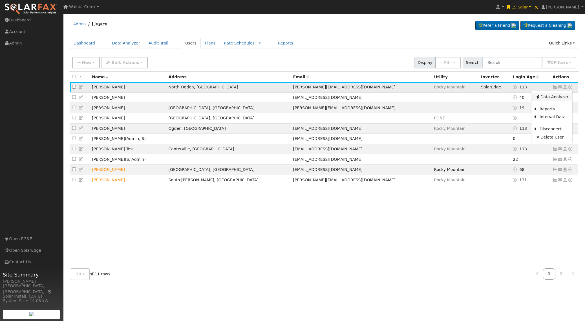
click at [569, 95] on link "Data Analyzer" at bounding box center [551, 97] width 41 height 8
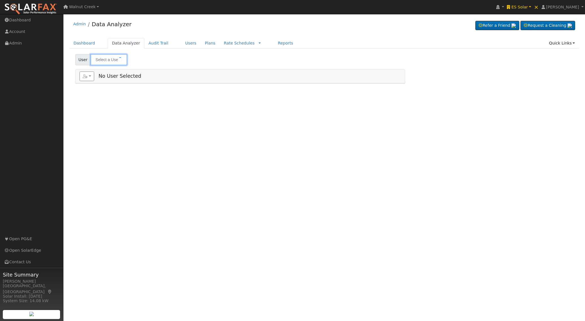
type input "[PERSON_NAME]"
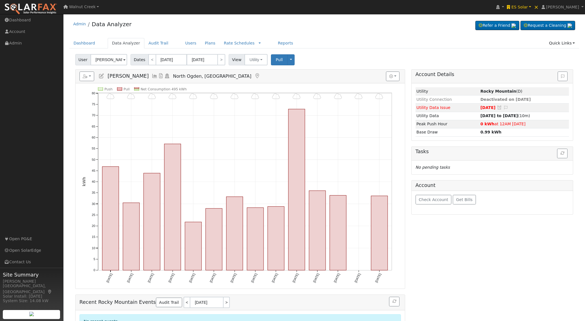
click at [431, 206] on div "Check Account Get Bills" at bounding box center [493, 202] width 162 height 23
click at [430, 203] on button "Check Account" at bounding box center [434, 200] width 36 height 10
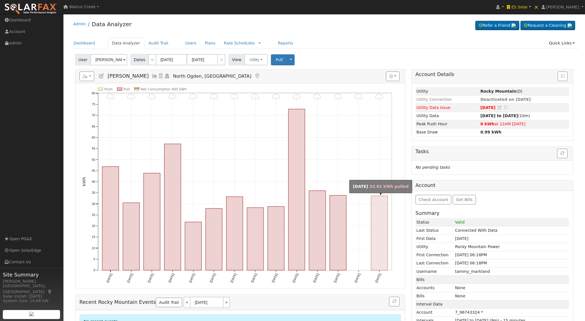
click at [385, 235] on rect "onclick=""" at bounding box center [379, 233] width 17 height 74
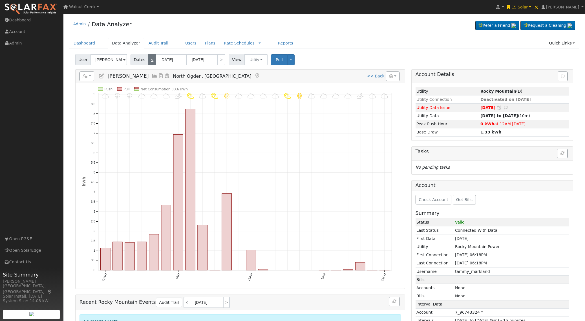
click at [153, 62] on link "<" at bounding box center [152, 59] width 8 height 11
type input "10/13/2025"
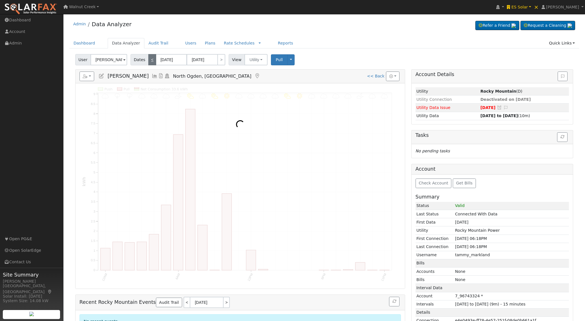
scroll to position [1, 0]
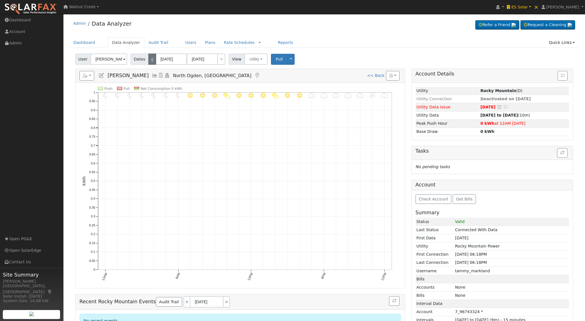
click at [153, 62] on link "<" at bounding box center [152, 59] width 8 height 11
type input "10/12/2025"
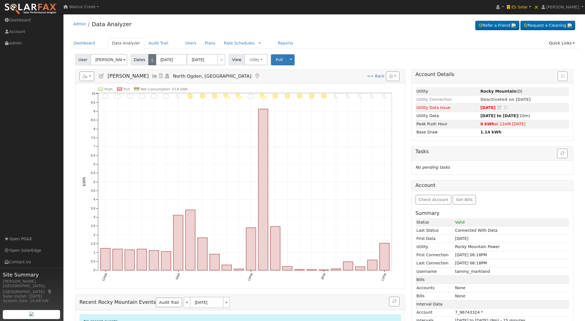
click at [153, 62] on link "<" at bounding box center [152, 59] width 8 height 11
type input "10/11/2025"
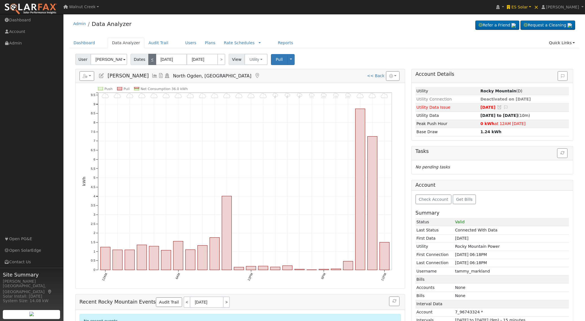
click at [153, 62] on link "<" at bounding box center [152, 59] width 8 height 11
type input "10/10/2025"
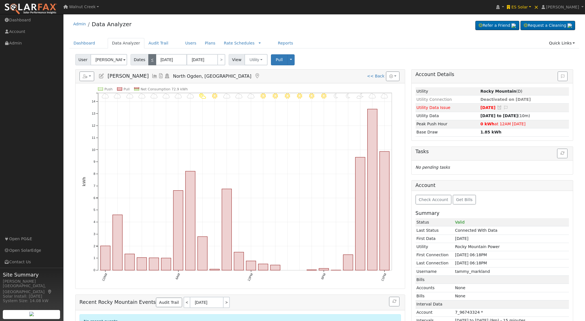
click at [153, 62] on link "<" at bounding box center [152, 59] width 8 height 11
type input "10/09/2025"
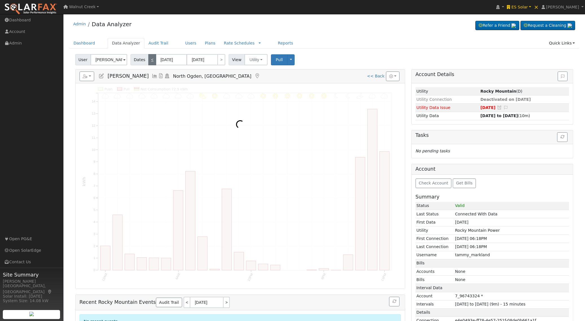
click at [153, 62] on link "<" at bounding box center [152, 59] width 8 height 11
type input "10/08/2025"
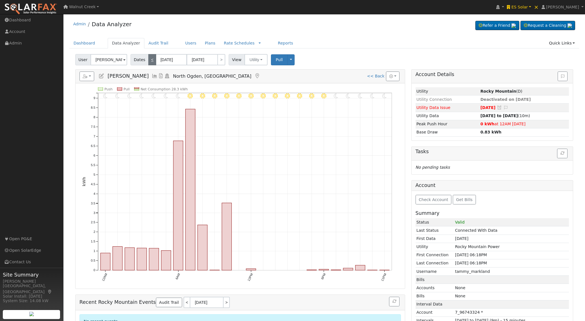
click at [153, 62] on link "<" at bounding box center [152, 59] width 8 height 11
type input "10/07/2025"
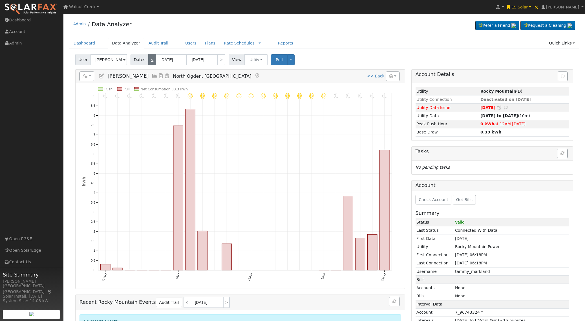
click at [153, 62] on link "<" at bounding box center [152, 59] width 8 height 11
type input "10/06/2025"
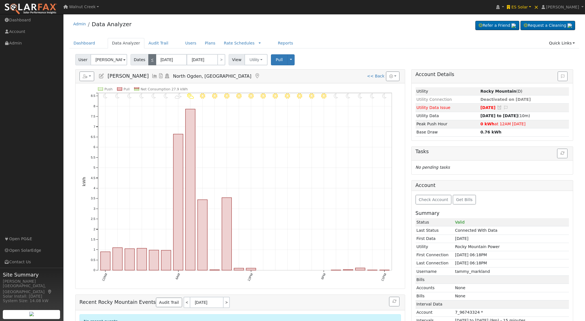
click at [153, 62] on link "<" at bounding box center [152, 59] width 8 height 11
type input "10/05/2025"
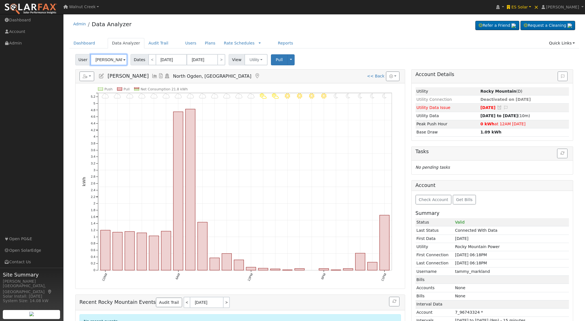
click at [112, 58] on input "[PERSON_NAME]" at bounding box center [108, 59] width 37 height 11
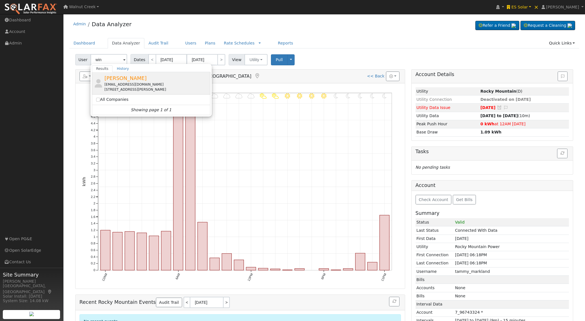
click at [133, 84] on div "[EMAIL_ADDRESS][DOMAIN_NAME]" at bounding box center [156, 84] width 105 height 5
type input "[PERSON_NAME]"
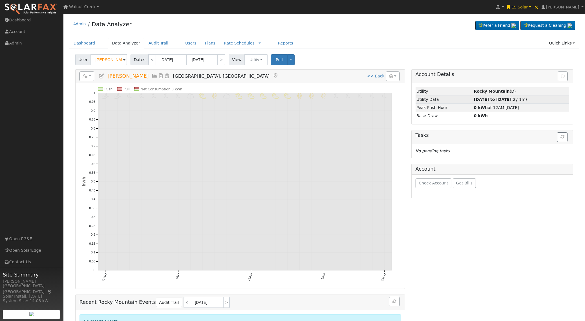
click at [488, 100] on strong "09/17/23 to 09/09/25" at bounding box center [492, 99] width 37 height 5
type input "09/17/2023"
type input "09/09/2025"
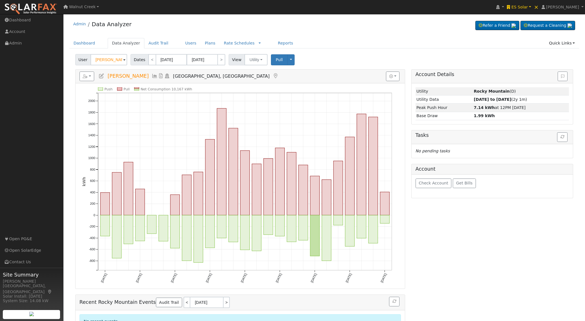
scroll to position [2, 0]
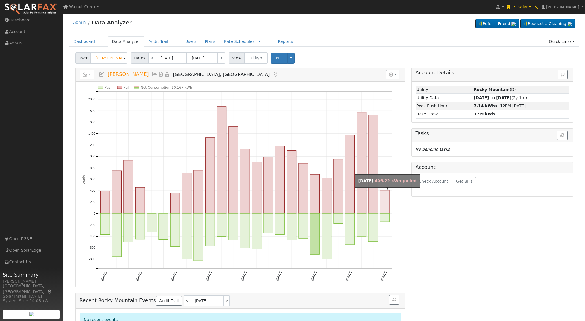
click at [383, 192] on rect "onclick=""" at bounding box center [384, 202] width 9 height 23
type input "[DATE]"
type input "09/30/2025"
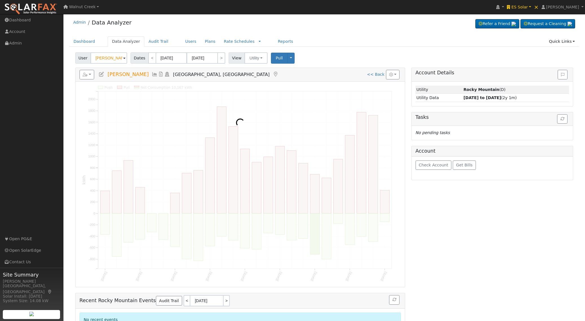
scroll to position [0, 0]
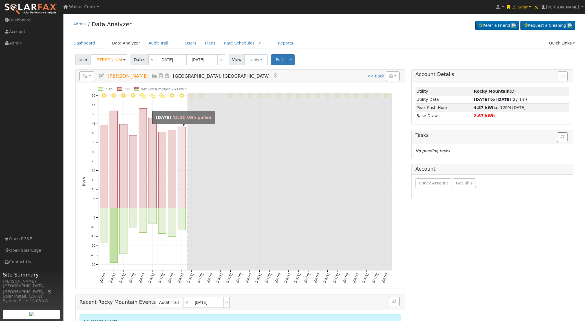
click at [181, 195] on rect "onclick=""" at bounding box center [182, 167] width 8 height 81
type input "09/09/2025"
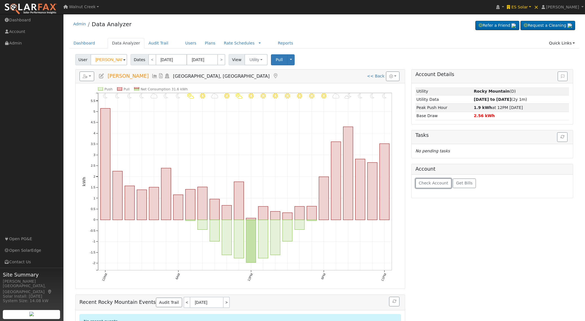
click at [439, 186] on span "Check Account" at bounding box center [434, 183] width 30 height 5
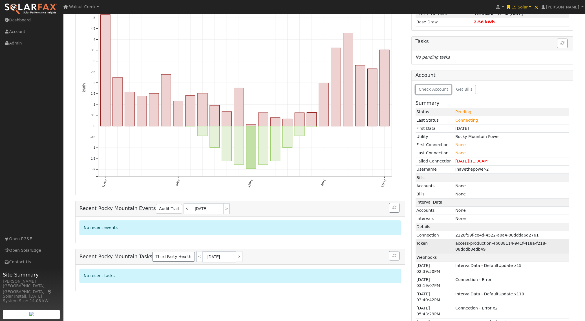
scroll to position [95, 0]
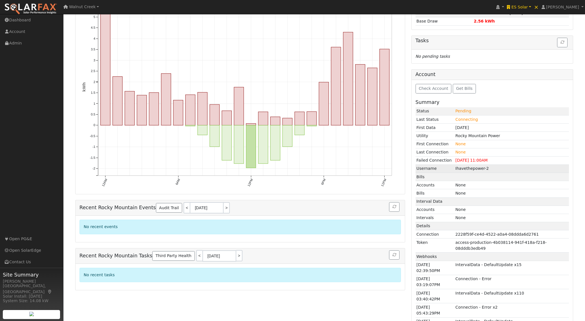
click at [472, 169] on td "Ihavethepower-2" at bounding box center [511, 169] width 114 height 8
drag, startPoint x: 472, startPoint y: 169, endPoint x: 486, endPoint y: 168, distance: 14.1
click at [486, 168] on td "Ihavethepower-2" at bounding box center [511, 169] width 114 height 8
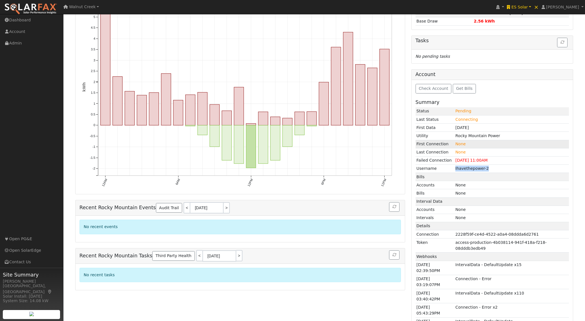
copy td "Ihavethepower-2"
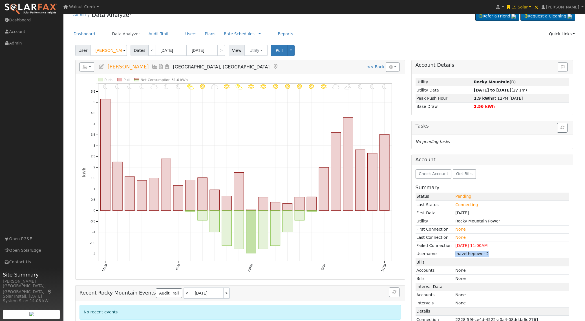
scroll to position [0, 0]
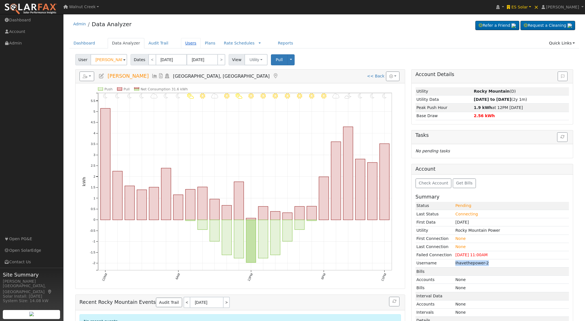
click at [186, 42] on link "Users" at bounding box center [191, 43] width 20 height 10
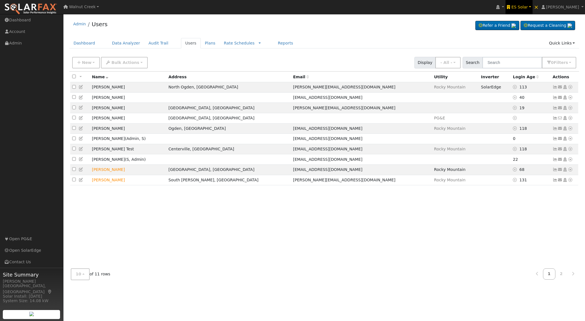
click at [528, 6] on span "ES Solar" at bounding box center [519, 7] width 16 height 5
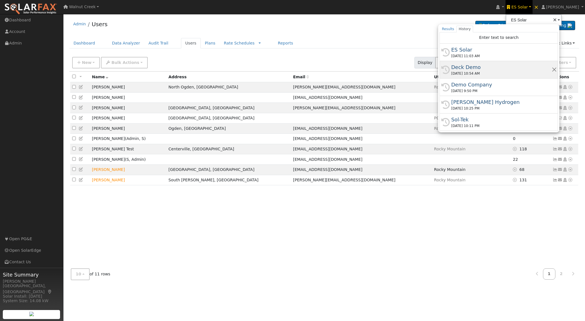
click at [520, 68] on div "Deck Demo" at bounding box center [501, 67] width 100 height 8
type input "Deck Demo"
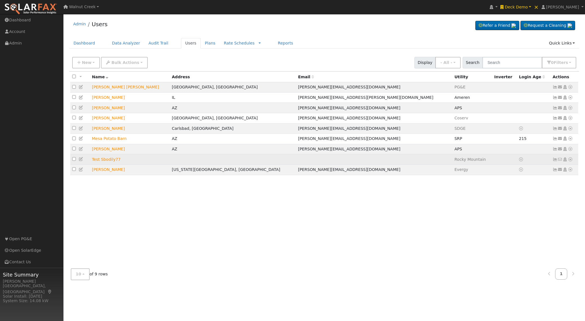
click at [571, 162] on icon at bounding box center [570, 160] width 5 height 4
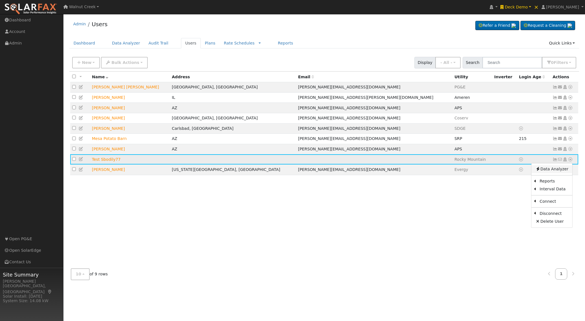
click at [565, 170] on link "Data Analyzer" at bounding box center [551, 169] width 41 height 8
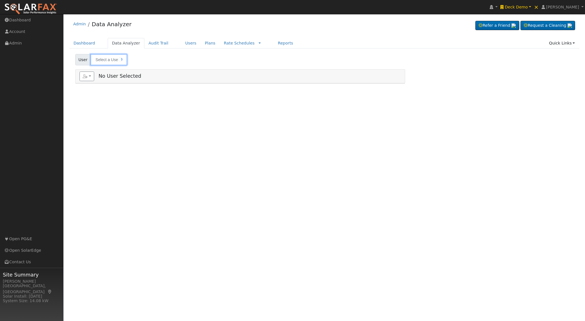
type input "Test Sbodily77"
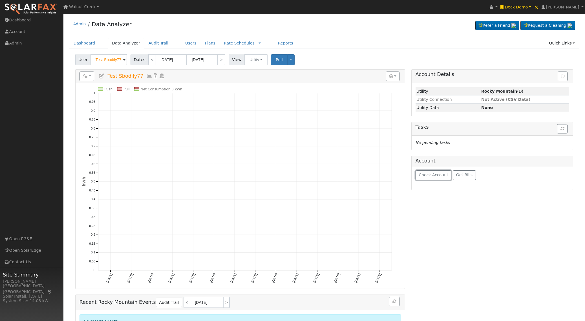
click at [425, 175] on span "Check Account" at bounding box center [434, 175] width 30 height 5
click at [100, 76] on icon at bounding box center [101, 76] width 6 height 5
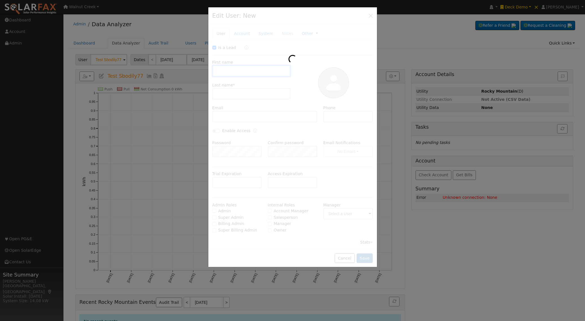
checkbox input "true"
type input "Test"
type input "Sbodily77"
type input "Rocky Mountain"
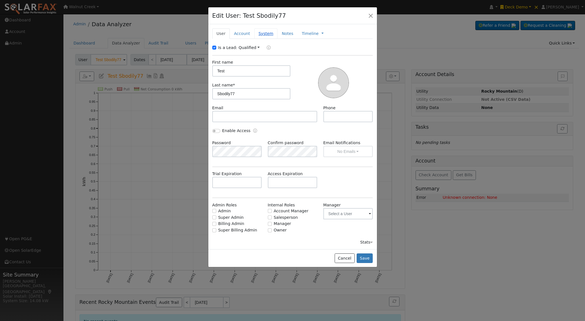
click at [256, 35] on link "System" at bounding box center [265, 33] width 23 height 10
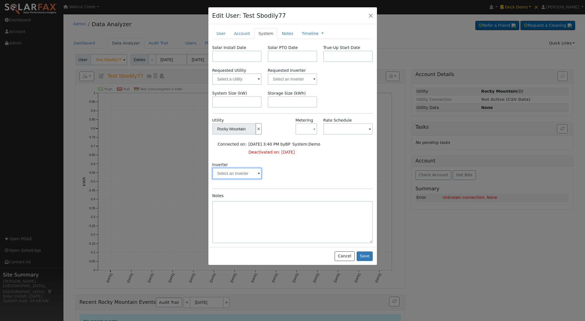
click at [257, 173] on input "text" at bounding box center [237, 173] width 50 height 11
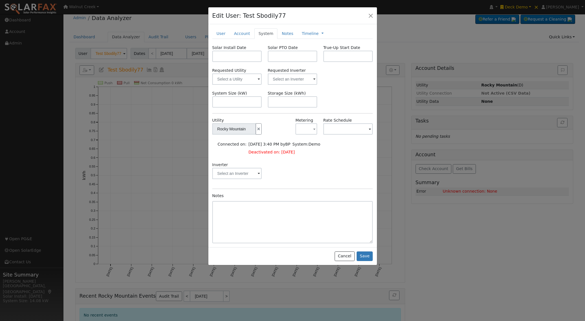
scroll to position [6, 0]
drag, startPoint x: 346, startPoint y: 255, endPoint x: 339, endPoint y: 252, distance: 7.7
click at [346, 255] on button "Cancel" at bounding box center [345, 257] width 20 height 10
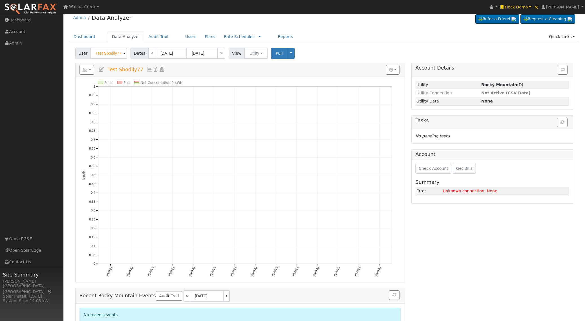
scroll to position [7, 0]
click at [187, 37] on link "Users" at bounding box center [191, 36] width 20 height 10
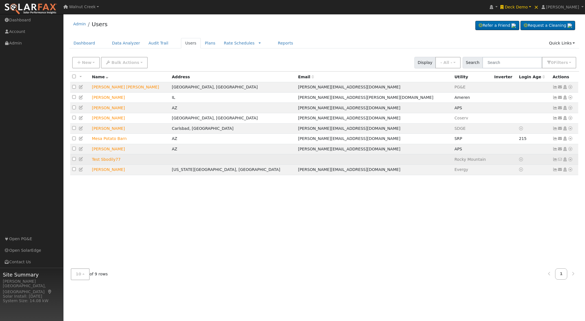
click at [570, 162] on icon at bounding box center [570, 160] width 5 height 4
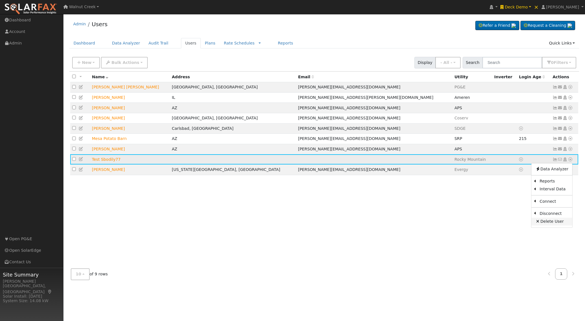
click at [555, 225] on link "Delete User" at bounding box center [551, 222] width 41 height 8
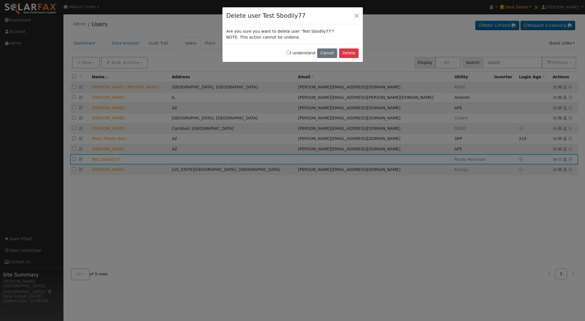
drag, startPoint x: 314, startPoint y: 54, endPoint x: 345, endPoint y: 54, distance: 31.3
click at [314, 54] on label "I understand" at bounding box center [300, 53] width 29 height 6
click at [290, 54] on input "I understand" at bounding box center [288, 53] width 4 height 4
checkbox input "true"
drag, startPoint x: 362, startPoint y: 54, endPoint x: 357, endPoint y: 54, distance: 4.2
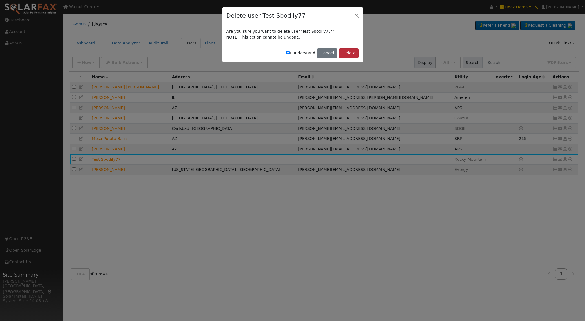
click at [361, 54] on div "I understand Cancel Delete" at bounding box center [292, 53] width 140 height 18
click at [355, 54] on button "Delete" at bounding box center [348, 53] width 19 height 10
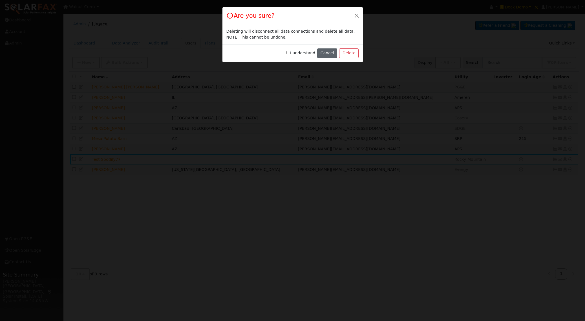
drag, startPoint x: 308, startPoint y: 55, endPoint x: 334, endPoint y: 54, distance: 25.9
click at [308, 55] on label "I understand" at bounding box center [300, 53] width 29 height 6
click at [290, 54] on input "I understand" at bounding box center [288, 53] width 4 height 4
checkbox input "true"
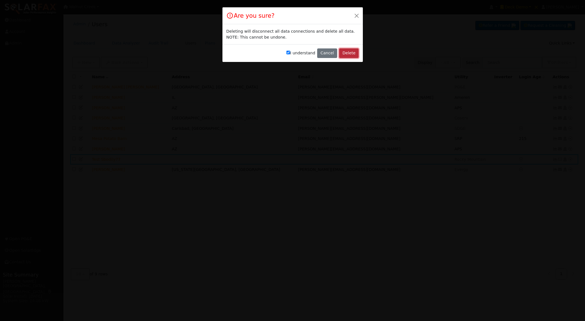
click at [350, 54] on button "Delete" at bounding box center [348, 53] width 19 height 10
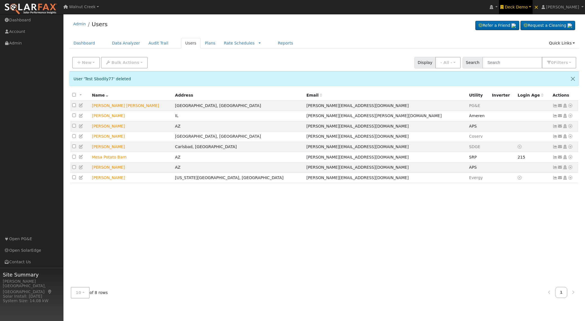
click at [528, 9] on span "Deck Demo" at bounding box center [516, 7] width 23 height 5
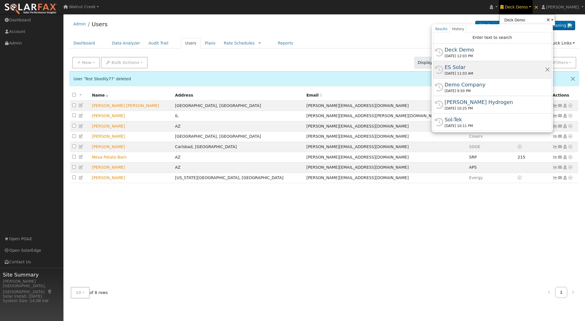
click at [524, 69] on div "ES Solar" at bounding box center [495, 67] width 100 height 8
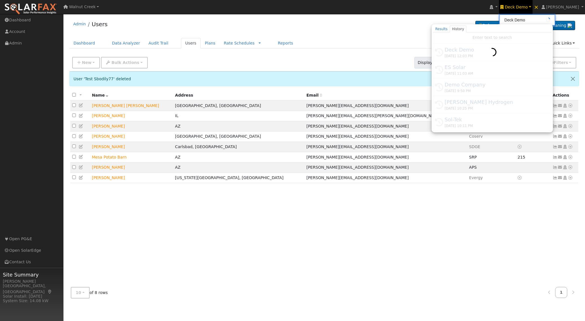
type input "ES Solar"
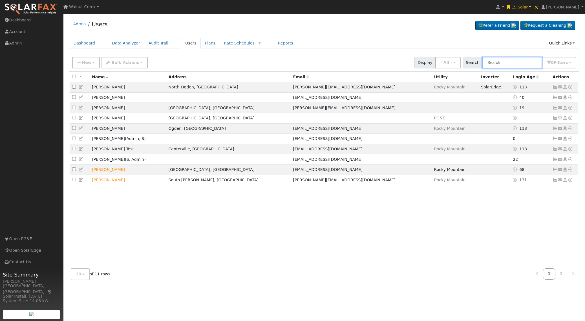
click at [507, 65] on input "text" at bounding box center [512, 63] width 60 height 12
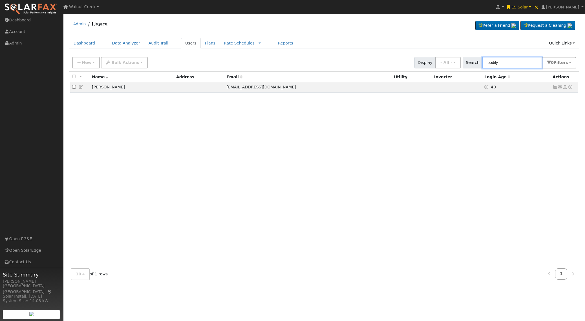
type input "bodily"
click at [557, 63] on span "Filter s" at bounding box center [561, 62] width 14 height 5
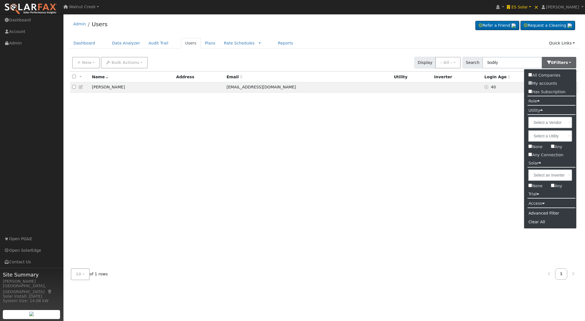
click at [553, 74] on label "All Companies" at bounding box center [544, 75] width 40 height 8
click at [532, 74] on input "All Companies" at bounding box center [530, 75] width 4 height 4
click at [553, 74] on label "All Companies" at bounding box center [544, 75] width 40 height 8
click at [532, 74] on input "All Companies" at bounding box center [530, 75] width 4 height 4
checkbox input "false"
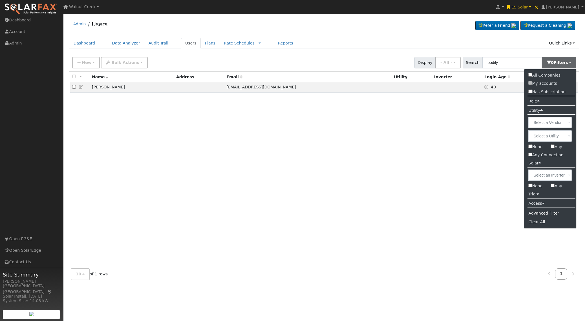
click at [184, 44] on link "Users" at bounding box center [191, 43] width 20 height 10
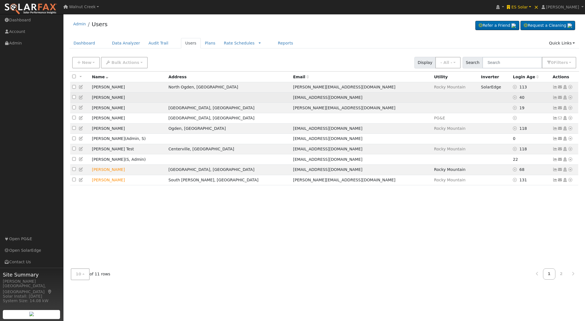
click at [571, 99] on icon at bounding box center [570, 98] width 5 height 4
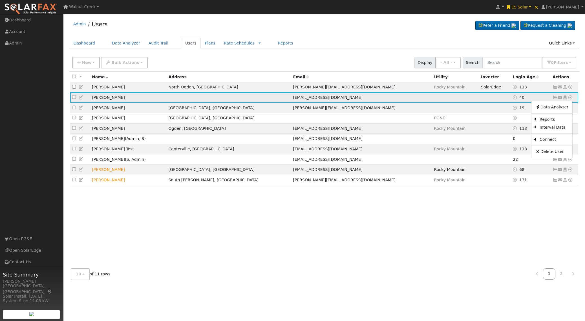
click at [100, 99] on td "[PERSON_NAME]" at bounding box center [128, 97] width 77 height 10
drag, startPoint x: 100, startPoint y: 99, endPoint x: 119, endPoint y: 97, distance: 19.5
click at [118, 98] on td "[PERSON_NAME]" at bounding box center [128, 97] width 77 height 10
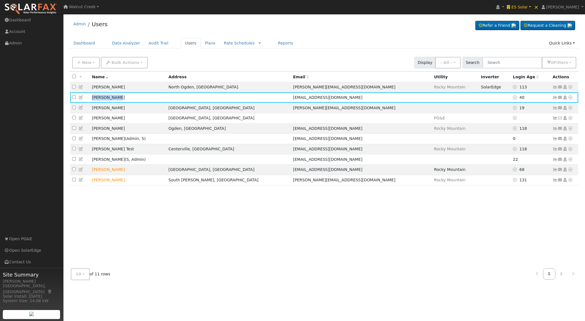
copy td "[PERSON_NAME]"
click at [81, 98] on icon at bounding box center [81, 98] width 5 height 4
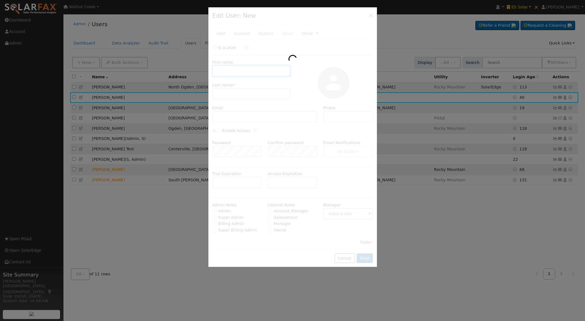
type input "Jamie"
type input "Bodily"
type input "jamieb@essolar.com"
type input "Default Account"
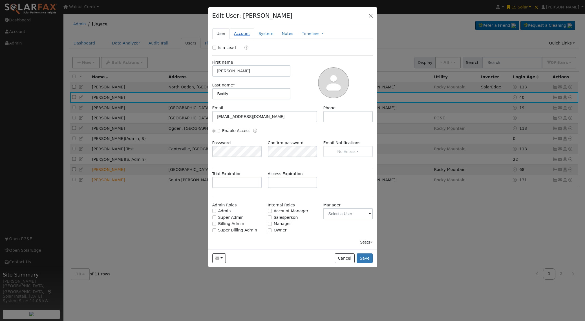
click at [240, 32] on link "Account" at bounding box center [242, 33] width 25 height 10
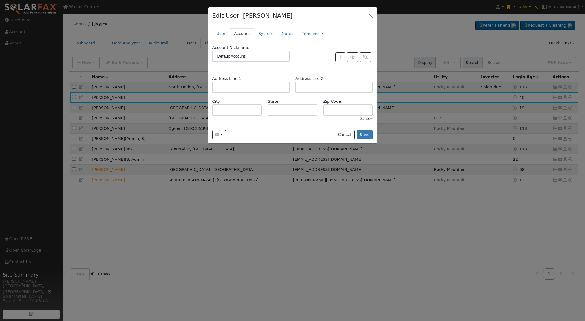
click at [362, 118] on div "Stats" at bounding box center [366, 119] width 13 height 6
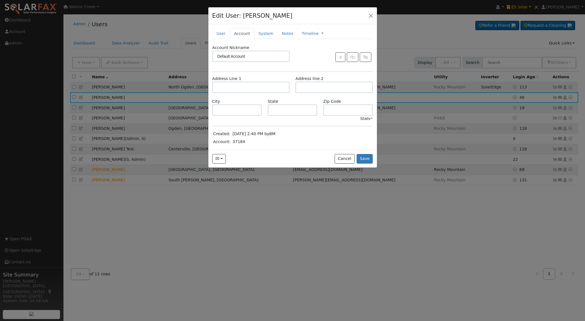
click at [241, 143] on td "37184" at bounding box center [253, 142] width 45 height 8
copy td "37184"
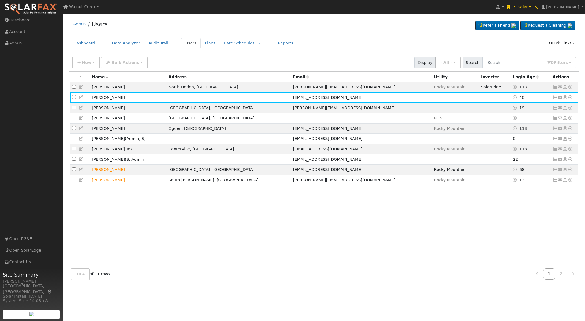
click at [187, 42] on link "Users" at bounding box center [191, 43] width 20 height 10
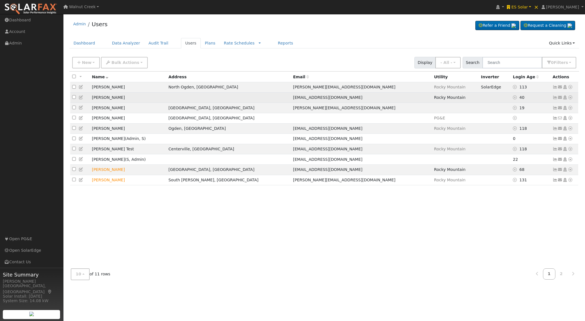
click at [570, 98] on icon at bounding box center [570, 98] width 5 height 4
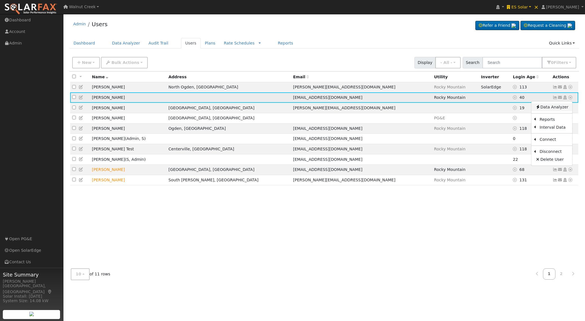
click at [566, 105] on link "Data Analyzer" at bounding box center [551, 107] width 41 height 8
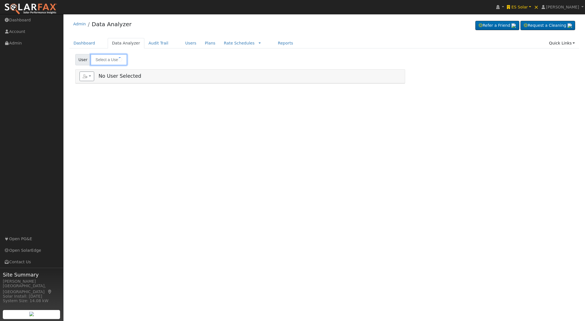
type input "[PERSON_NAME]"
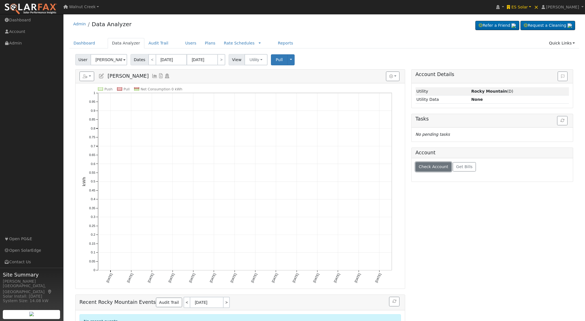
click at [425, 164] on button "Check Account" at bounding box center [434, 167] width 36 height 10
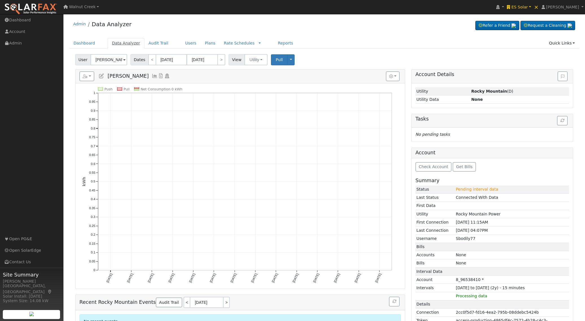
click at [121, 44] on link "Data Analyzer" at bounding box center [126, 43] width 37 height 10
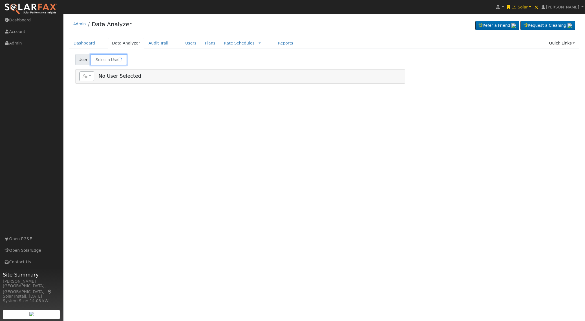
type input "[PERSON_NAME]"
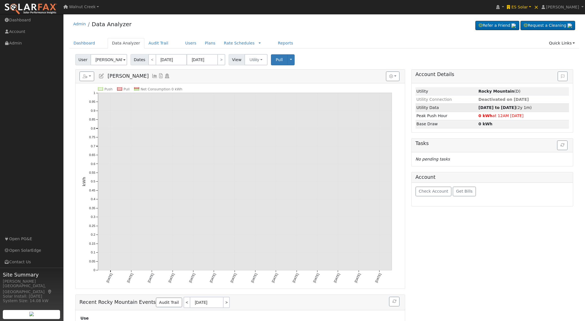
click at [489, 109] on strong "[DATE] to [DATE]" at bounding box center [496, 107] width 37 height 5
type input "[DATE]"
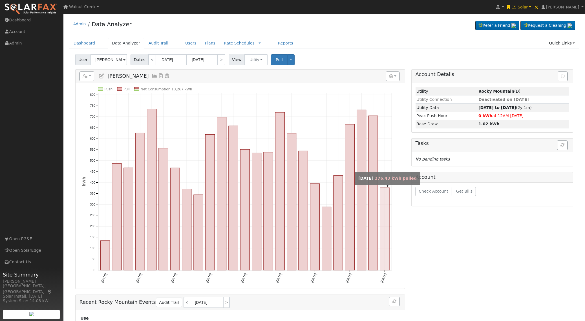
click at [380, 220] on rect "onclick=""" at bounding box center [384, 229] width 9 height 83
type input "[DATE]"
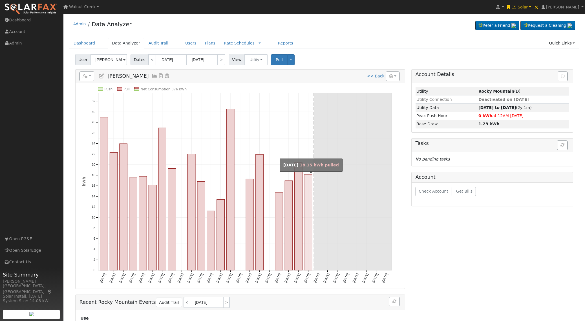
click at [308, 237] on rect "onclick=""" at bounding box center [308, 223] width 8 height 96
type input "[DATE]"
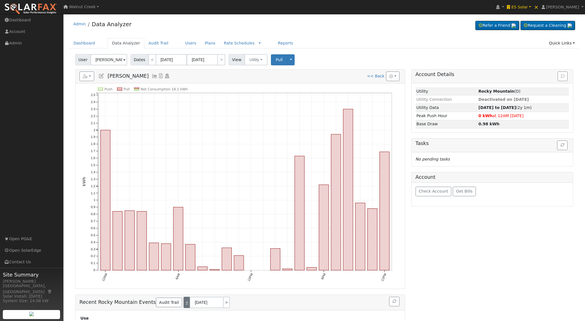
click at [184, 303] on link "<" at bounding box center [187, 302] width 6 height 11
type input "[DATE]"
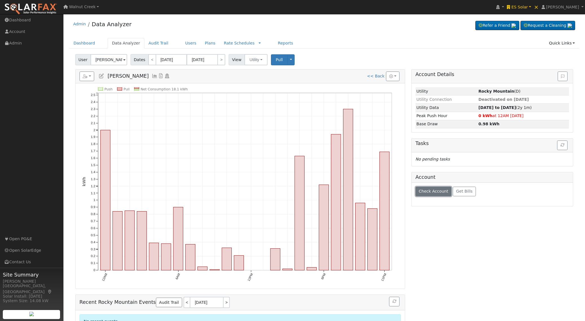
click at [432, 189] on button "Check Account" at bounding box center [434, 192] width 36 height 10
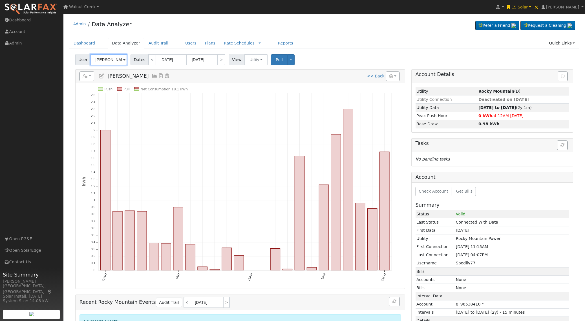
click at [118, 60] on input "[PERSON_NAME]" at bounding box center [108, 59] width 37 height 11
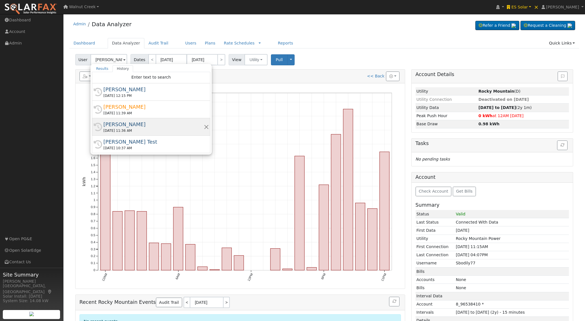
click at [149, 122] on div "[PERSON_NAME]" at bounding box center [153, 125] width 100 height 8
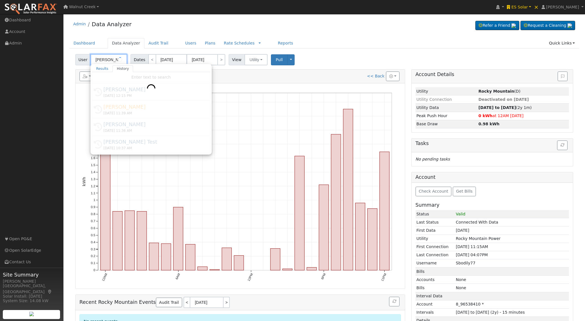
type input "[PERSON_NAME]"
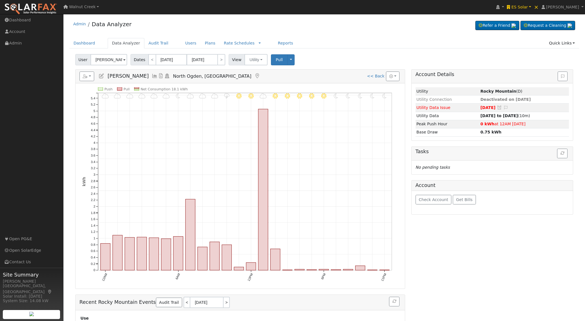
click at [438, 206] on div "Check Account Get Bills" at bounding box center [493, 202] width 162 height 23
click at [436, 201] on span "Check Account" at bounding box center [434, 200] width 30 height 5
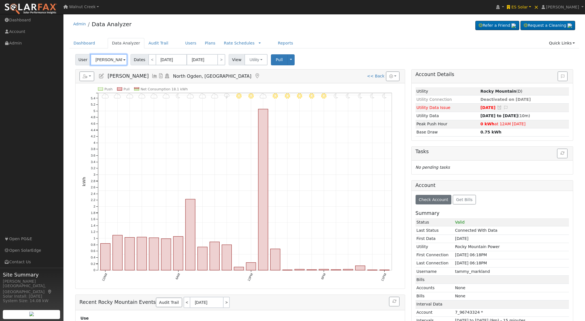
click at [113, 62] on input "[PERSON_NAME]" at bounding box center [108, 59] width 37 height 11
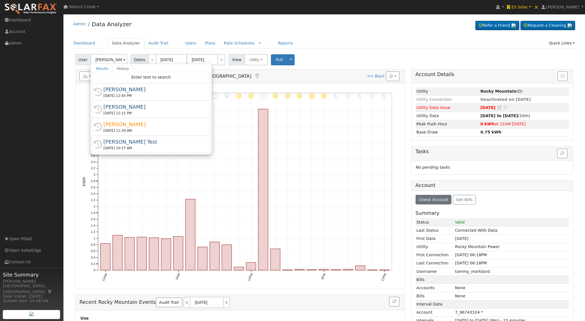
click at [142, 142] on div "[PERSON_NAME] Test" at bounding box center [153, 142] width 100 height 8
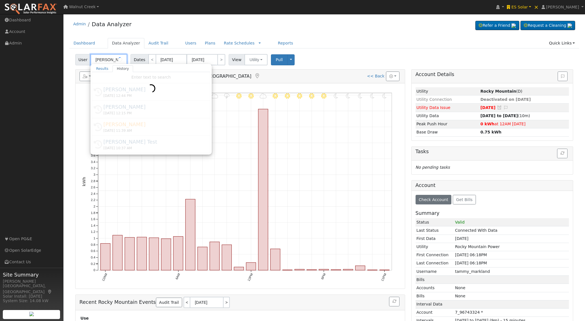
type input "[PERSON_NAME] Test"
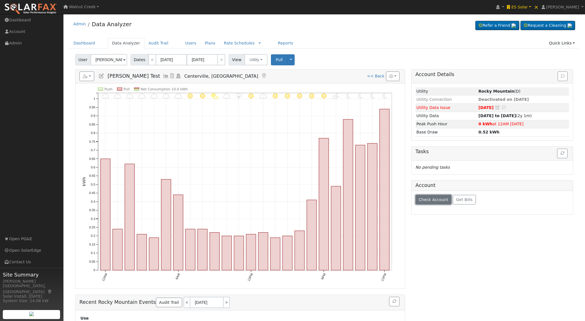
click at [424, 197] on button "Check Account" at bounding box center [434, 200] width 36 height 10
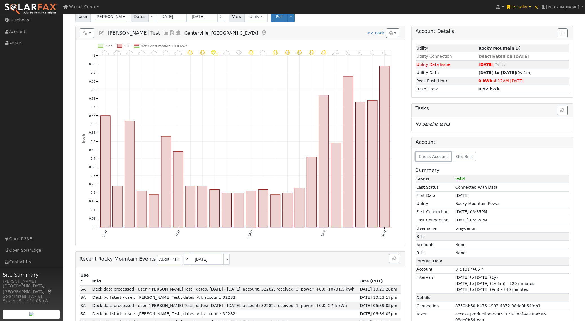
scroll to position [45, 0]
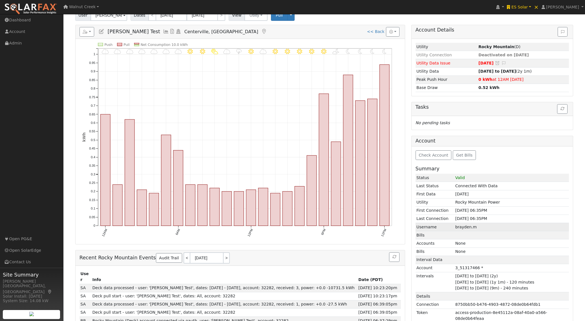
click at [468, 228] on td "brayden.m" at bounding box center [511, 227] width 115 height 8
drag, startPoint x: 468, startPoint y: 228, endPoint x: 476, endPoint y: 229, distance: 7.7
click at [474, 228] on td "brayden.m" at bounding box center [511, 227] width 115 height 8
copy td "brayden.m"
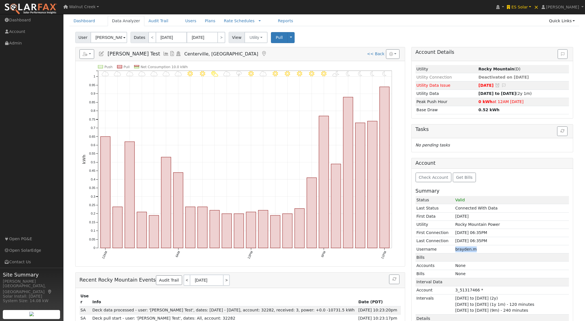
scroll to position [0, 0]
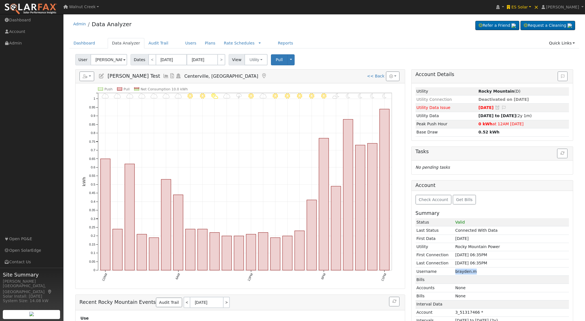
click at [117, 77] on span "[PERSON_NAME] Test" at bounding box center [133, 76] width 52 height 6
drag, startPoint x: 117, startPoint y: 77, endPoint x: 151, endPoint y: 76, distance: 33.8
click at [151, 76] on span "[PERSON_NAME] Test" at bounding box center [133, 76] width 52 height 6
copy span "[PERSON_NAME]"
click at [184, 44] on link "Users" at bounding box center [191, 43] width 20 height 10
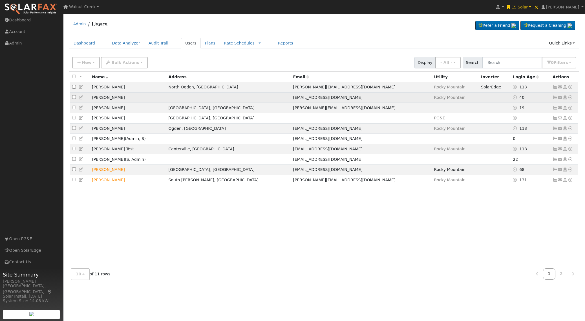
click at [98, 98] on td "[PERSON_NAME]" at bounding box center [128, 97] width 77 height 10
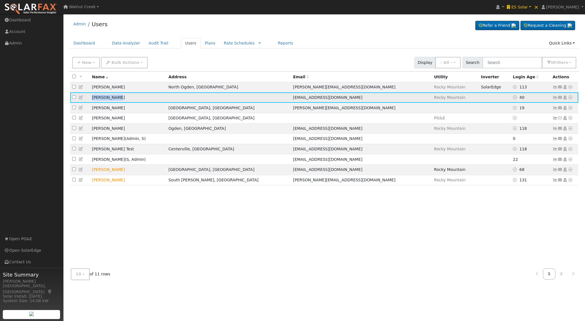
click at [106, 97] on td "[PERSON_NAME]" at bounding box center [128, 97] width 77 height 10
copy td "[PERSON_NAME]"
click at [570, 99] on icon at bounding box center [570, 98] width 5 height 4
drag, startPoint x: 565, startPoint y: 108, endPoint x: 561, endPoint y: 108, distance: 3.9
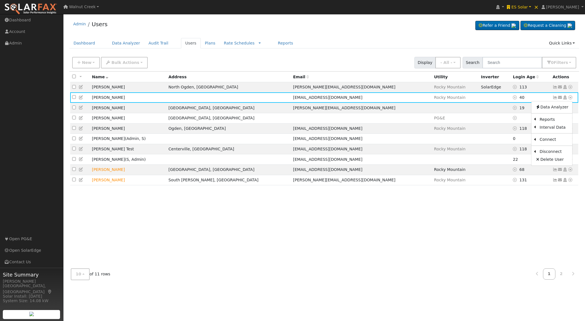
click at [565, 108] on link "Data Analyzer" at bounding box center [551, 107] width 41 height 8
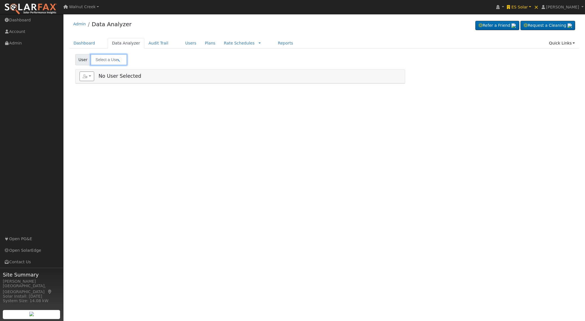
type input "[PERSON_NAME]"
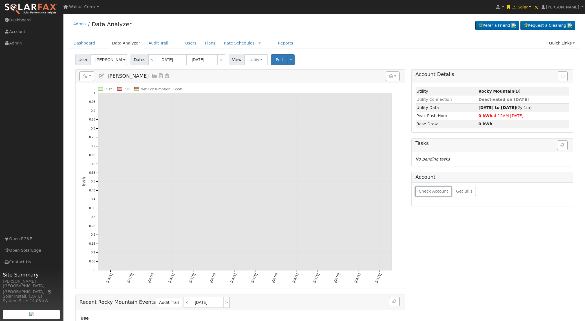
click at [446, 189] on button "Check Account" at bounding box center [434, 192] width 36 height 10
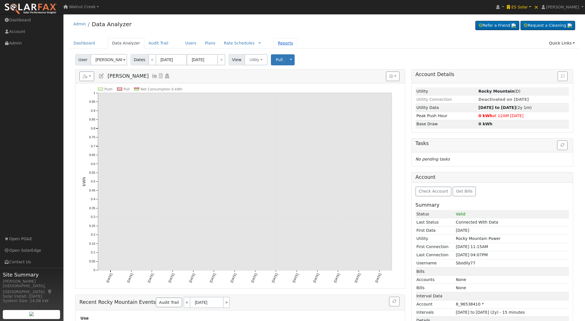
click at [283, 43] on link "Reports" at bounding box center [285, 43] width 24 height 10
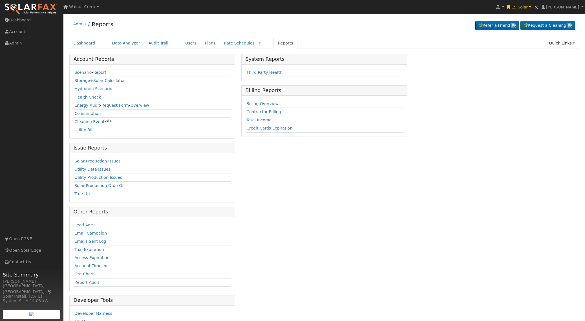
scroll to position [1, 0]
click at [84, 71] on link "Scenario" at bounding box center [82, 71] width 17 height 5
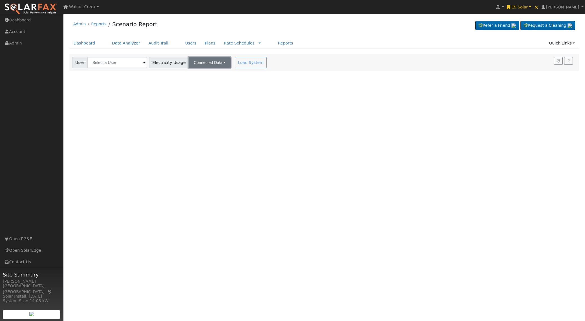
click at [200, 62] on button "Connected Data" at bounding box center [210, 62] width 42 height 11
click at [205, 85] on link "Estimated Data" at bounding box center [210, 83] width 40 height 8
click at [265, 63] on button "Annual Consumption" at bounding box center [256, 62] width 50 height 11
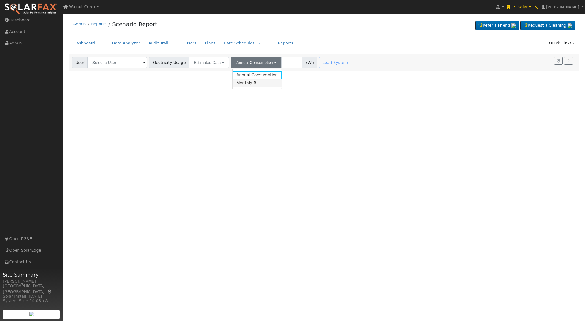
click at [262, 83] on link "Monthly Bill" at bounding box center [257, 83] width 49 height 8
click at [252, 65] on button "Monthly Bill" at bounding box center [248, 62] width 34 height 11
click at [252, 77] on link "Annual Consumption" at bounding box center [239, 75] width 49 height 8
click at [256, 57] on button "Annual Consumption" at bounding box center [256, 62] width 50 height 11
click at [256, 93] on div "User Profile First name Last name Email Email Notifications No Emails No Emails…" at bounding box center [324, 167] width 522 height 307
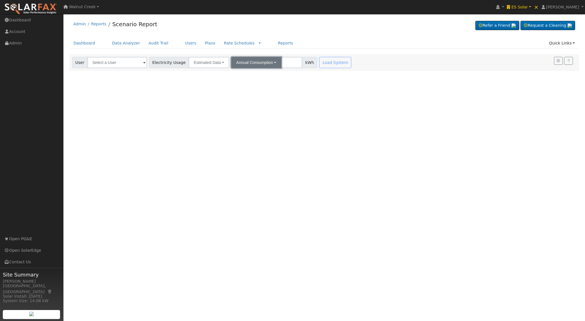
click at [257, 61] on button "Annual Consumption" at bounding box center [256, 62] width 50 height 11
click at [266, 75] on link "Annual Consumption" at bounding box center [257, 75] width 49 height 8
type input "10000"
click at [326, 64] on div "Load System" at bounding box center [336, 62] width 36 height 11
click at [325, 59] on div "Load System" at bounding box center [336, 62] width 36 height 11
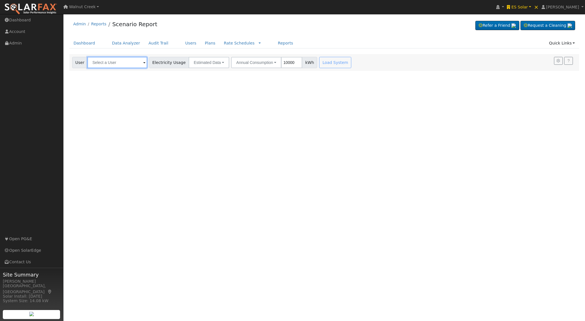
click at [113, 59] on input "text" at bounding box center [117, 62] width 60 height 11
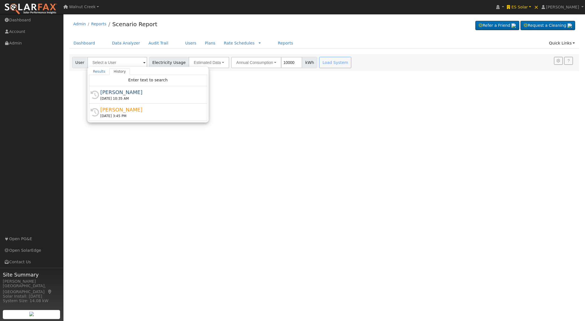
click at [129, 94] on div "Brandon Bills" at bounding box center [150, 93] width 100 height 8
type input "Brandon Bills"
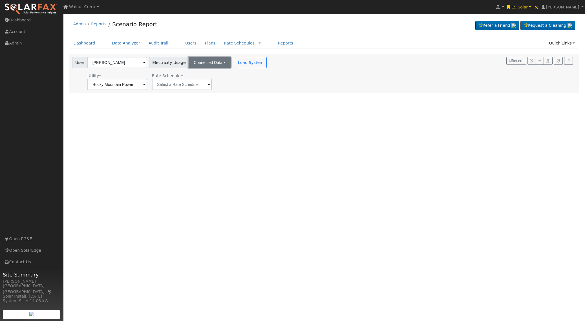
click at [203, 61] on button "Connected Data" at bounding box center [210, 62] width 42 height 11
click at [203, 82] on link "Estimated Data" at bounding box center [210, 83] width 40 height 8
type input "9999"
click at [324, 63] on button "Load System" at bounding box center [335, 62] width 32 height 11
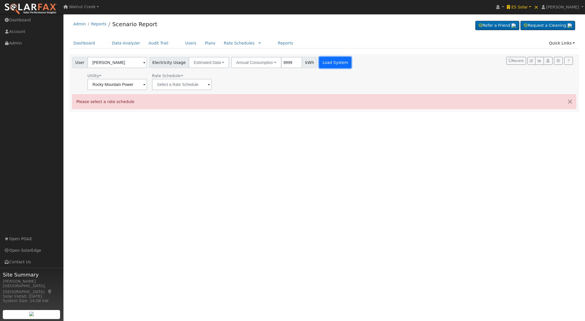
click at [324, 63] on button "Load System" at bounding box center [335, 62] width 32 height 11
click at [175, 83] on input "text" at bounding box center [182, 84] width 60 height 11
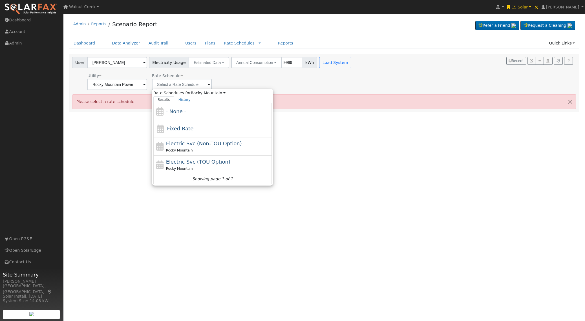
click at [186, 164] on span "Electric Svc (TOU Option)" at bounding box center [198, 162] width 64 height 6
type input "Electric Svc (TOU Option)"
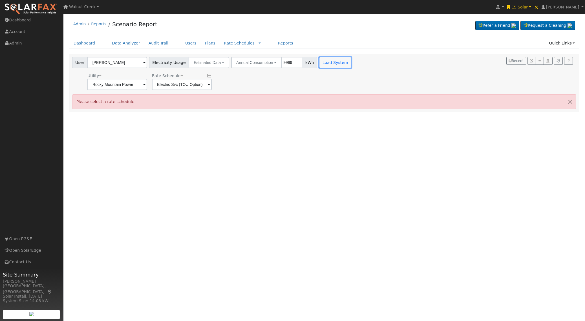
click at [325, 63] on button "Load System" at bounding box center [335, 62] width 32 height 11
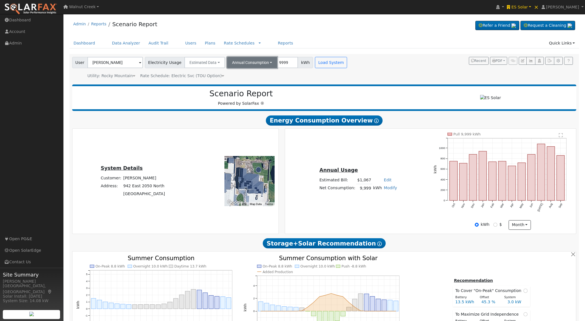
click at [247, 62] on button "Annual Consumption" at bounding box center [252, 62] width 50 height 11
click at [303, 78] on div "Utility: Rocky Mountain Rocky Mountain Power Rate Schedule: Electric Svc (TOU O…" at bounding box center [210, 75] width 279 height 8
click at [262, 63] on button "Annual Consumption" at bounding box center [252, 62] width 50 height 11
click at [242, 83] on link "Monthly Bill" at bounding box center [252, 83] width 49 height 8
click at [243, 66] on button "Monthly Bill" at bounding box center [244, 62] width 34 height 11
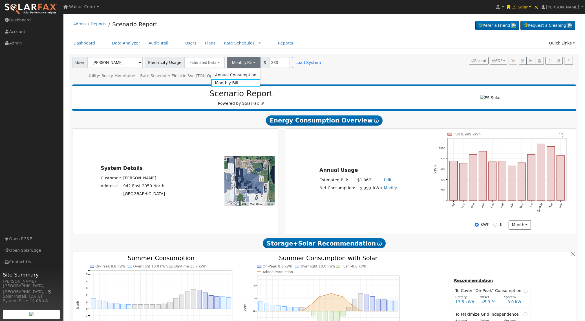
click at [294, 78] on div "Utility: Rocky Mountain Rocky Mountain Power Rate Schedule: Electric Svc (TOU O…" at bounding box center [199, 75] width 256 height 8
click at [244, 66] on button "Monthly Bill" at bounding box center [244, 62] width 34 height 11
click at [242, 74] on link "Annual Consumption" at bounding box center [235, 75] width 49 height 8
click at [248, 63] on button "Annual Consumption" at bounding box center [252, 62] width 50 height 11
click at [300, 79] on div "User Brandon Bills Account Brandon Bills Brandon Bills 942 East 2050 North, Nor…" at bounding box center [324, 68] width 510 height 28
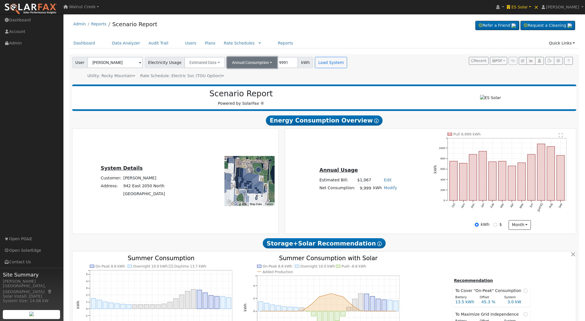
click at [247, 63] on button "Annual Consumption" at bounding box center [252, 62] width 50 height 11
click at [252, 83] on link "Monthly Bill" at bounding box center [252, 83] width 49 height 8
type input "200"
click at [275, 43] on link "Reports" at bounding box center [285, 43] width 24 height 10
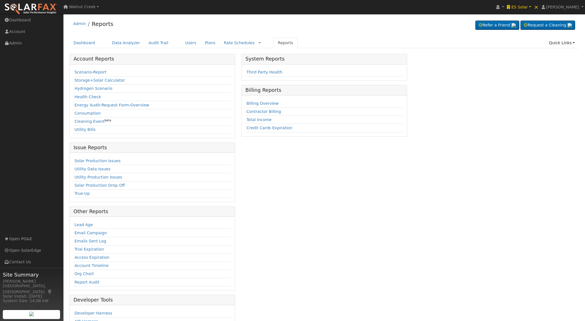
scroll to position [33, 0]
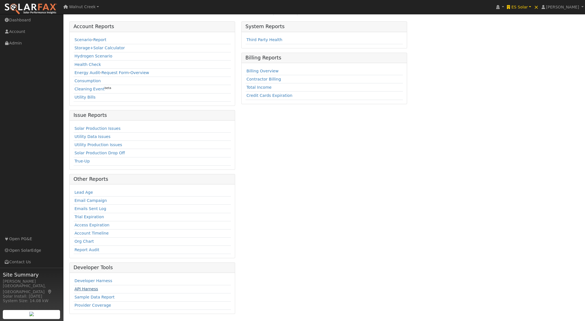
click at [93, 288] on link "API Harness" at bounding box center [86, 289] width 24 height 5
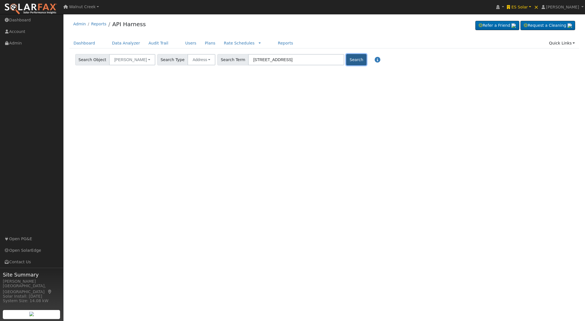
click at [346, 60] on button "Search" at bounding box center [356, 59] width 20 height 11
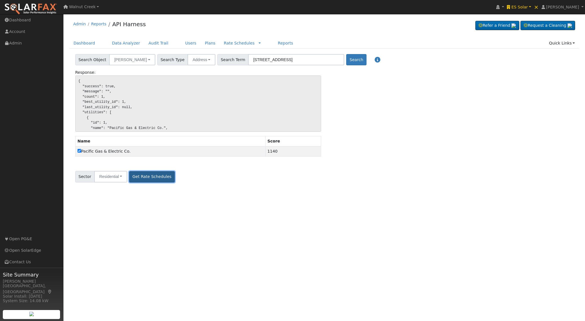
click at [149, 178] on button "Get Rate Schedules" at bounding box center [151, 176] width 45 height 11
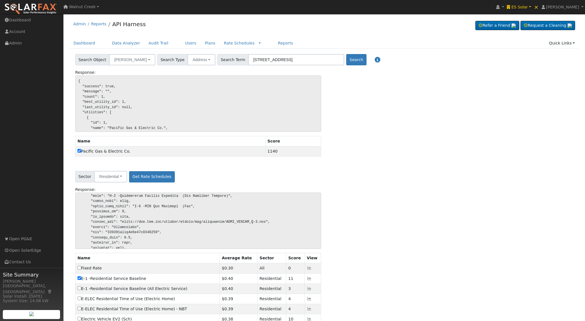
scroll to position [107, 0]
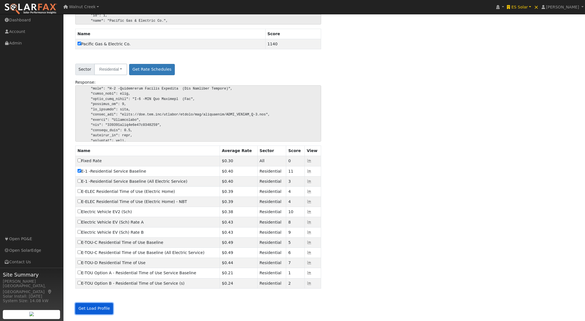
drag, startPoint x: 100, startPoint y: 310, endPoint x: 113, endPoint y: 308, distance: 13.1
click at [100, 310] on button "Get Load Profile" at bounding box center [94, 308] width 38 height 11
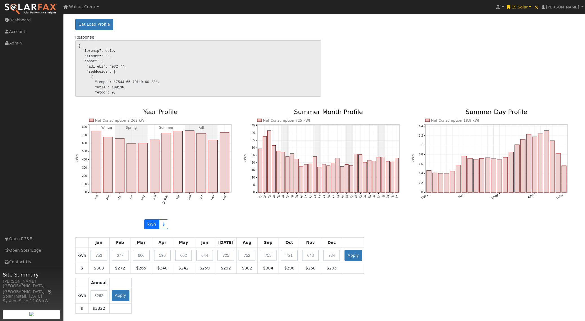
scroll to position [417, 0]
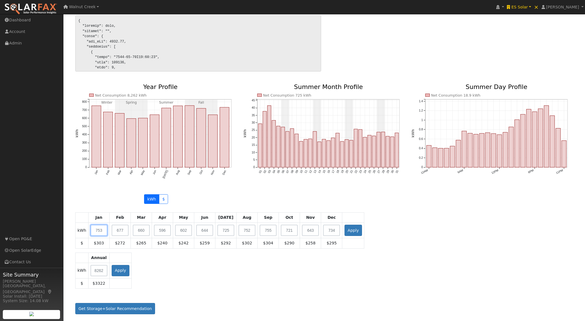
click at [100, 233] on input "text" at bounding box center [98, 230] width 17 height 11
click at [98, 243] on td "$303" at bounding box center [98, 244] width 21 height 10
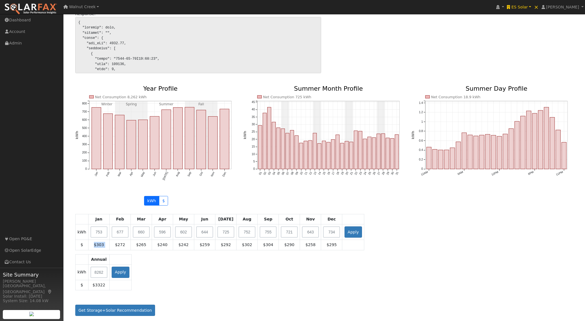
scroll to position [416, 0]
click at [95, 243] on td "$303" at bounding box center [98, 244] width 21 height 10
click at [166, 245] on td "$240" at bounding box center [162, 245] width 21 height 10
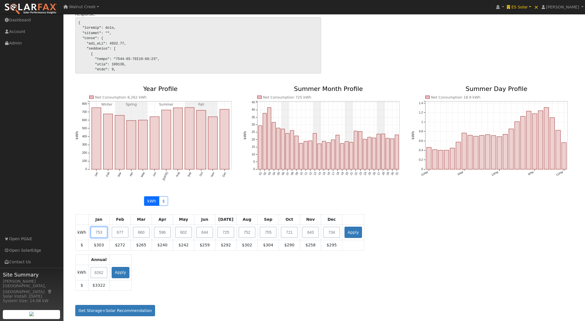
click at [96, 234] on input "text" at bounding box center [98, 232] width 17 height 11
click at [95, 275] on input "text" at bounding box center [98, 272] width 17 height 11
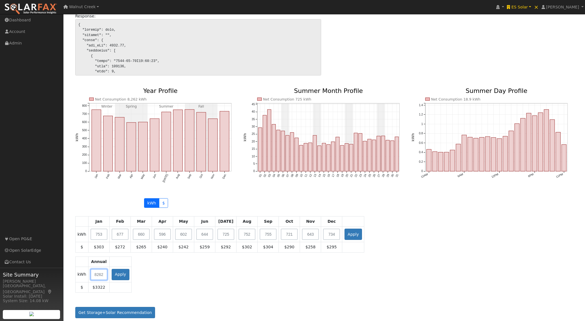
scroll to position [412, 0]
click at [98, 236] on input "text" at bounding box center [98, 234] width 17 height 11
click at [97, 276] on input "text" at bounding box center [98, 275] width 17 height 11
click at [94, 279] on input "text" at bounding box center [98, 275] width 17 height 11
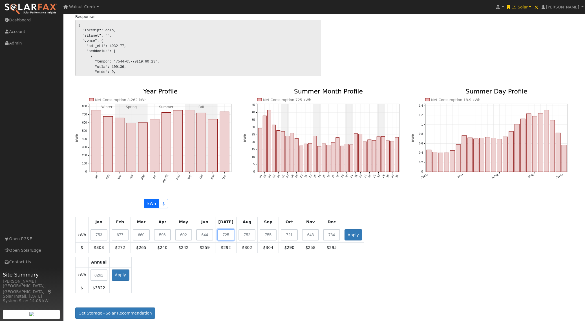
drag, startPoint x: 222, startPoint y: 232, endPoint x: 229, endPoint y: 238, distance: 9.4
click at [222, 232] on input "text" at bounding box center [225, 234] width 17 height 11
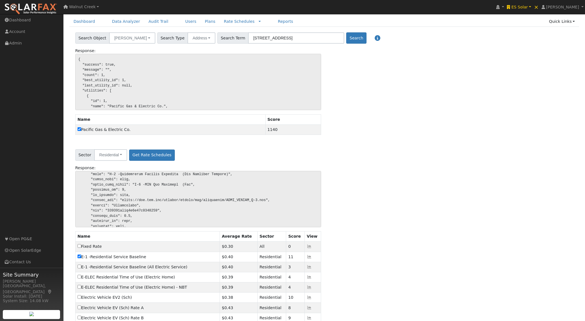
scroll to position [0, 0]
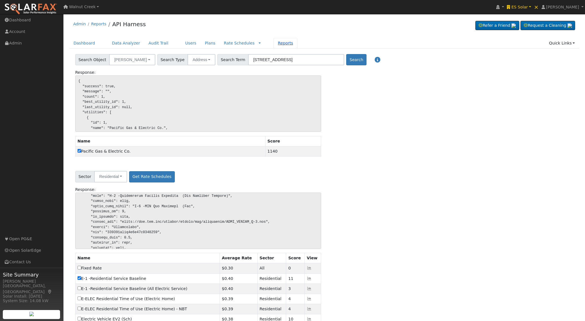
click at [277, 44] on link "Reports" at bounding box center [285, 43] width 24 height 10
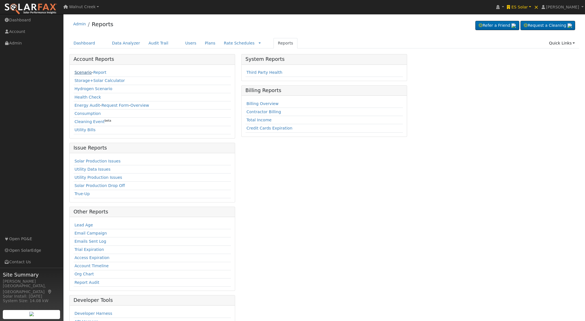
click at [86, 74] on link "Scenario" at bounding box center [82, 72] width 17 height 5
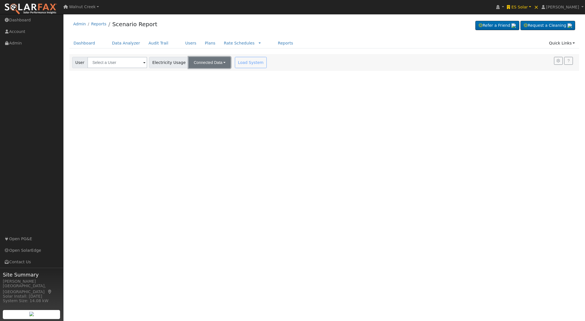
click at [202, 64] on button "Connected Data" at bounding box center [210, 62] width 42 height 11
click at [200, 81] on link "Estimated Data" at bounding box center [210, 83] width 40 height 8
click at [198, 61] on button "Estimated Data" at bounding box center [209, 62] width 41 height 11
click at [192, 74] on link "Connected Data" at bounding box center [209, 75] width 40 height 8
click at [205, 62] on button "Connected Data" at bounding box center [210, 62] width 42 height 11
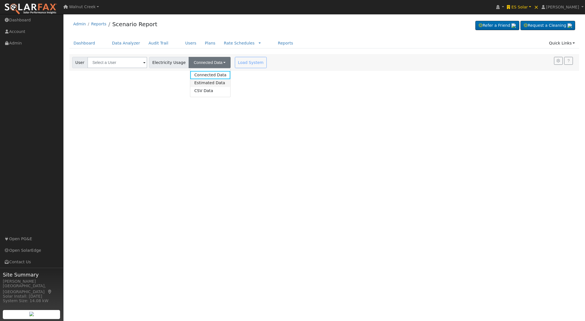
click at [205, 82] on link "Estimated Data" at bounding box center [210, 83] width 40 height 8
click at [211, 64] on button "Estimated Data" at bounding box center [209, 62] width 41 height 11
click at [210, 78] on link "Connected Data" at bounding box center [209, 75] width 40 height 8
click at [119, 69] on div "User Account Select an Ac... Electricity Usage Connected Data Connected Data Es…" at bounding box center [324, 62] width 510 height 17
click at [118, 64] on input "text" at bounding box center [117, 62] width 60 height 11
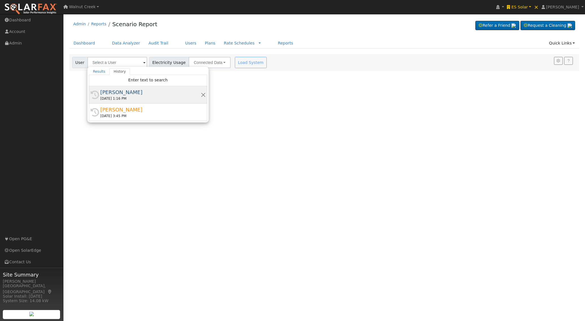
click at [124, 93] on div "[PERSON_NAME]" at bounding box center [150, 93] width 100 height 8
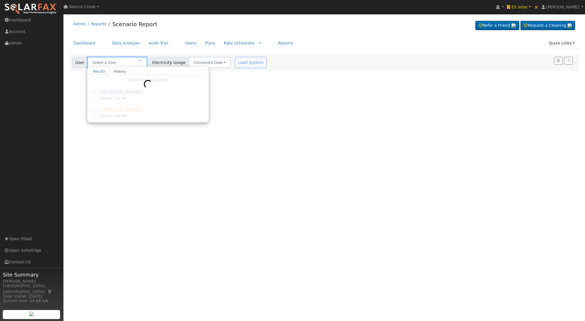
type input "[PERSON_NAME]"
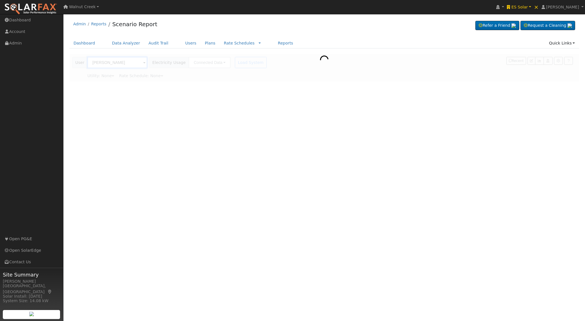
type input "Rocky Mountain Power"
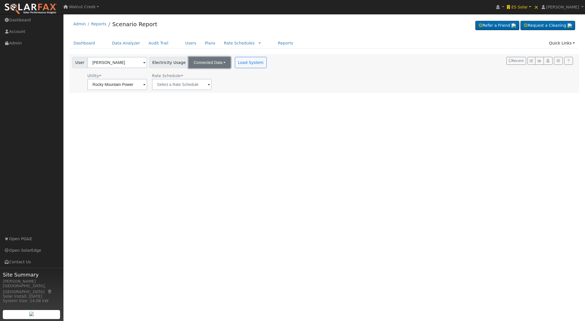
click at [195, 61] on button "Connected Data" at bounding box center [210, 62] width 42 height 11
click at [202, 82] on link "Estimated Data" at bounding box center [210, 83] width 40 height 8
click at [121, 26] on link "Scenario Report" at bounding box center [134, 24] width 45 height 7
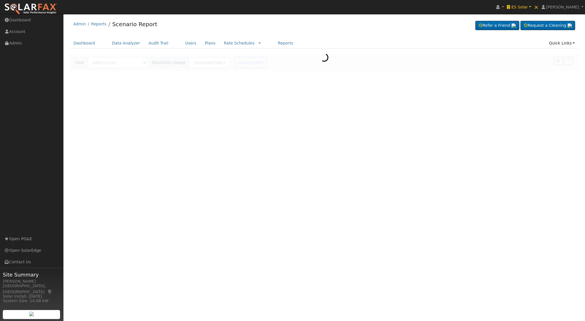
click at [201, 64] on div at bounding box center [324, 62] width 510 height 17
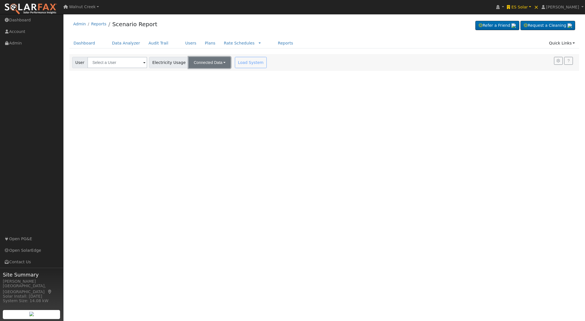
click at [201, 64] on button "Connected Data" at bounding box center [210, 62] width 42 height 11
click at [200, 83] on link "Estimated Data" at bounding box center [210, 83] width 40 height 8
type input "5555"
click at [324, 64] on div "Load System" at bounding box center [336, 62] width 36 height 11
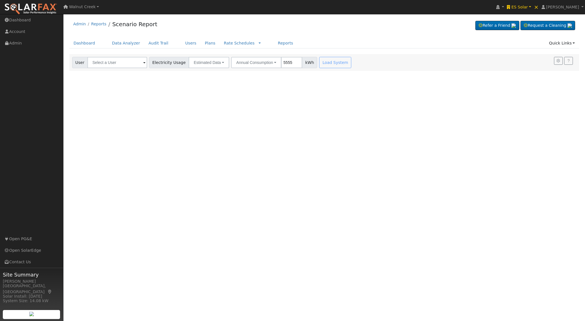
click at [318, 61] on div "Load System" at bounding box center [336, 62] width 36 height 11
drag, startPoint x: 316, startPoint y: 61, endPoint x: 319, endPoint y: 63, distance: 3.8
click at [318, 61] on div "Load System" at bounding box center [336, 62] width 36 height 11
click at [319, 63] on div "Load System" at bounding box center [336, 62] width 36 height 11
click at [321, 63] on div "Load System" at bounding box center [336, 62] width 36 height 11
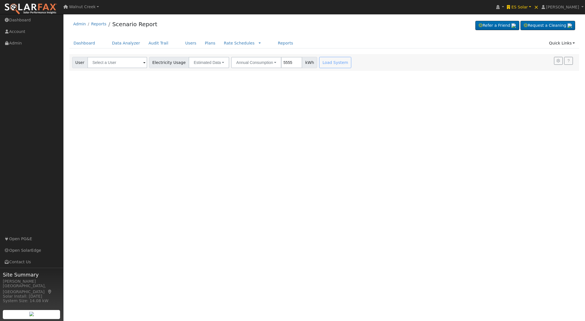
click at [324, 63] on div "Load System" at bounding box center [336, 62] width 36 height 11
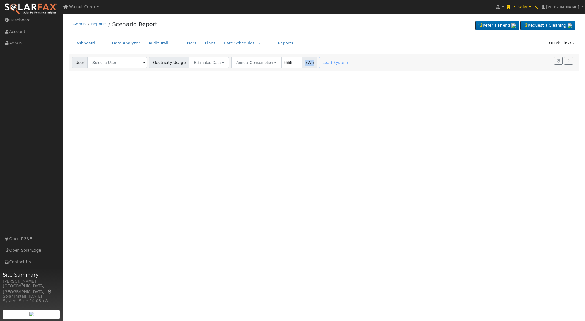
click at [324, 63] on div "Load System" at bounding box center [336, 62] width 36 height 11
click at [116, 59] on input "text" at bounding box center [117, 62] width 60 height 11
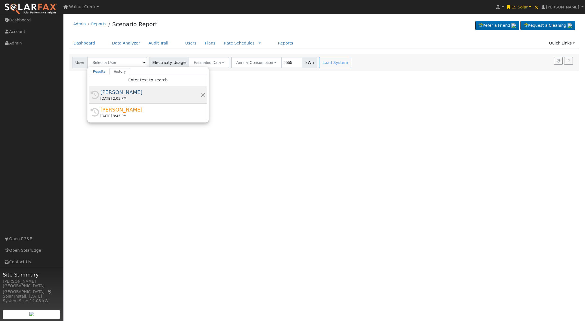
click at [132, 95] on div "[PERSON_NAME]" at bounding box center [150, 93] width 100 height 8
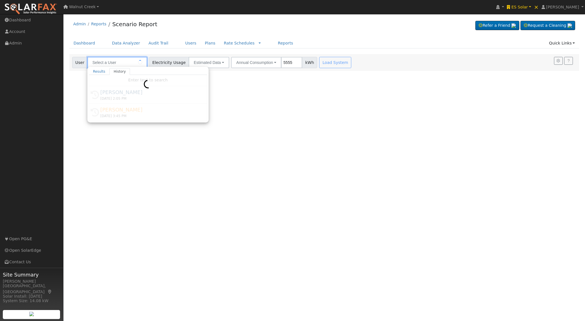
type input "[PERSON_NAME]"
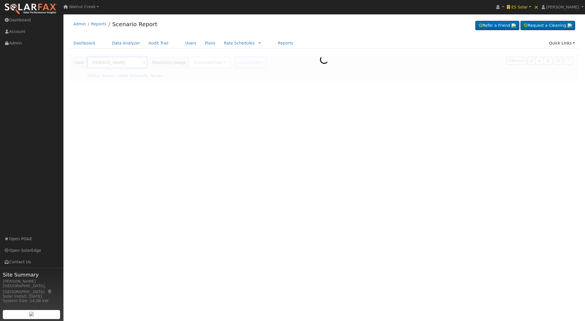
type input "Rocky Mountain Power"
